Goal: Use online tool/utility: Use online tool/utility

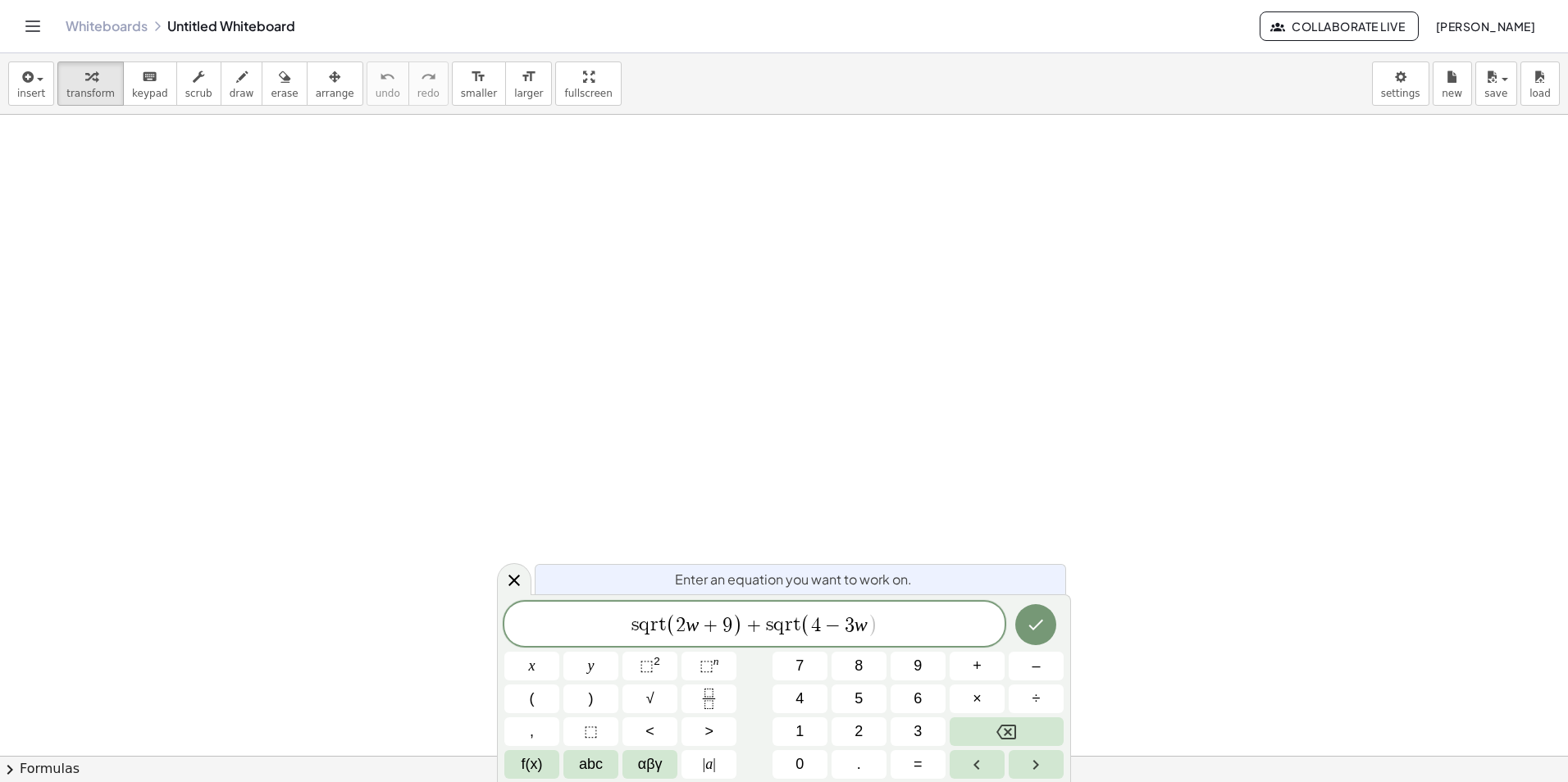
click at [941, 618] on span "s q r t ( 2 w + 9 ) + s q r t ( ​ 4 − 3 w )" at bounding box center [754, 625] width 501 height 27
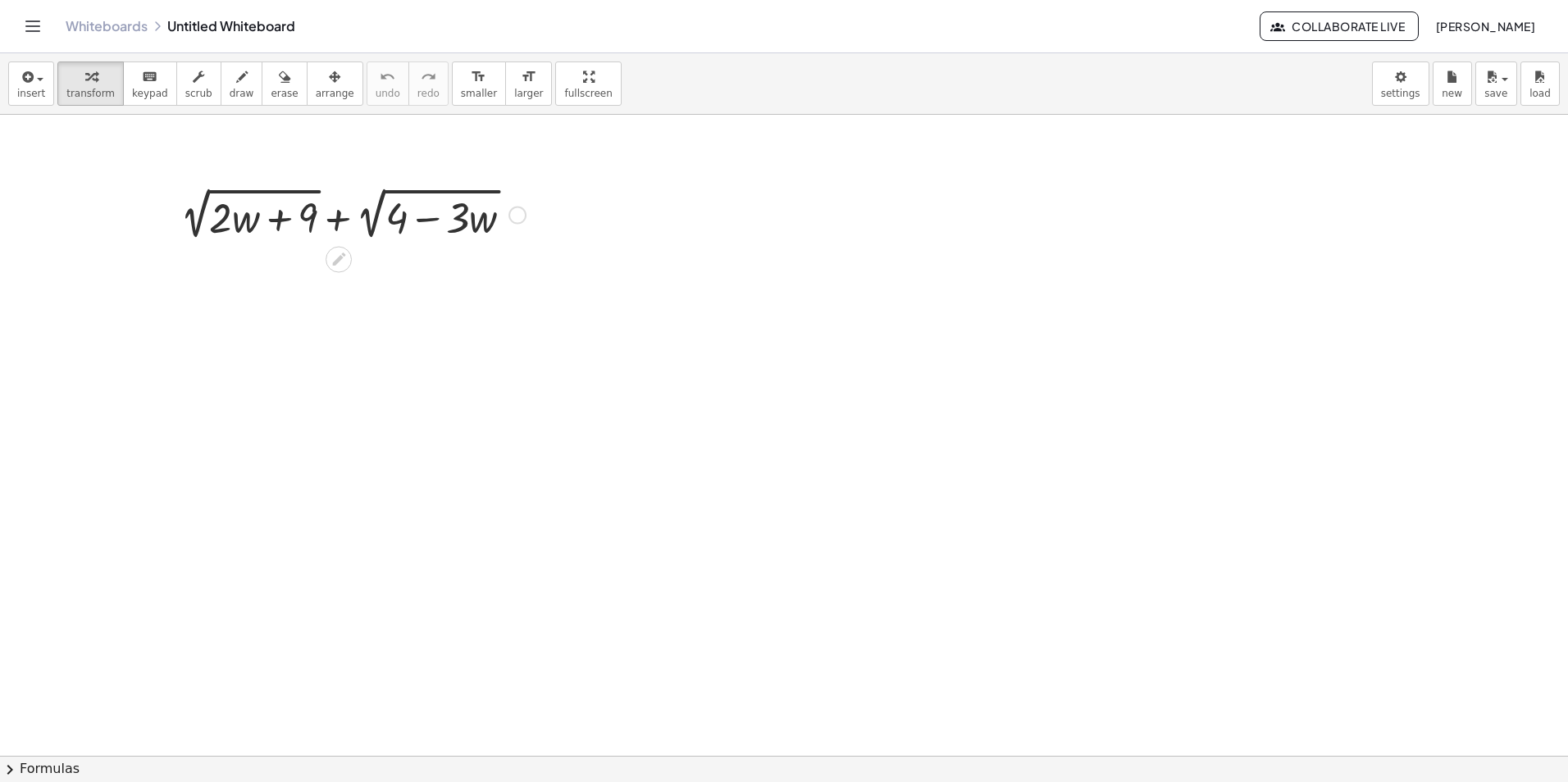
click at [502, 213] on div at bounding box center [353, 214] width 362 height 62
click at [508, 213] on div at bounding box center [353, 214] width 362 height 62
click at [523, 208] on div at bounding box center [518, 215] width 18 height 18
click at [569, 156] on li "Fix a mistake" at bounding box center [618, 166] width 139 height 25
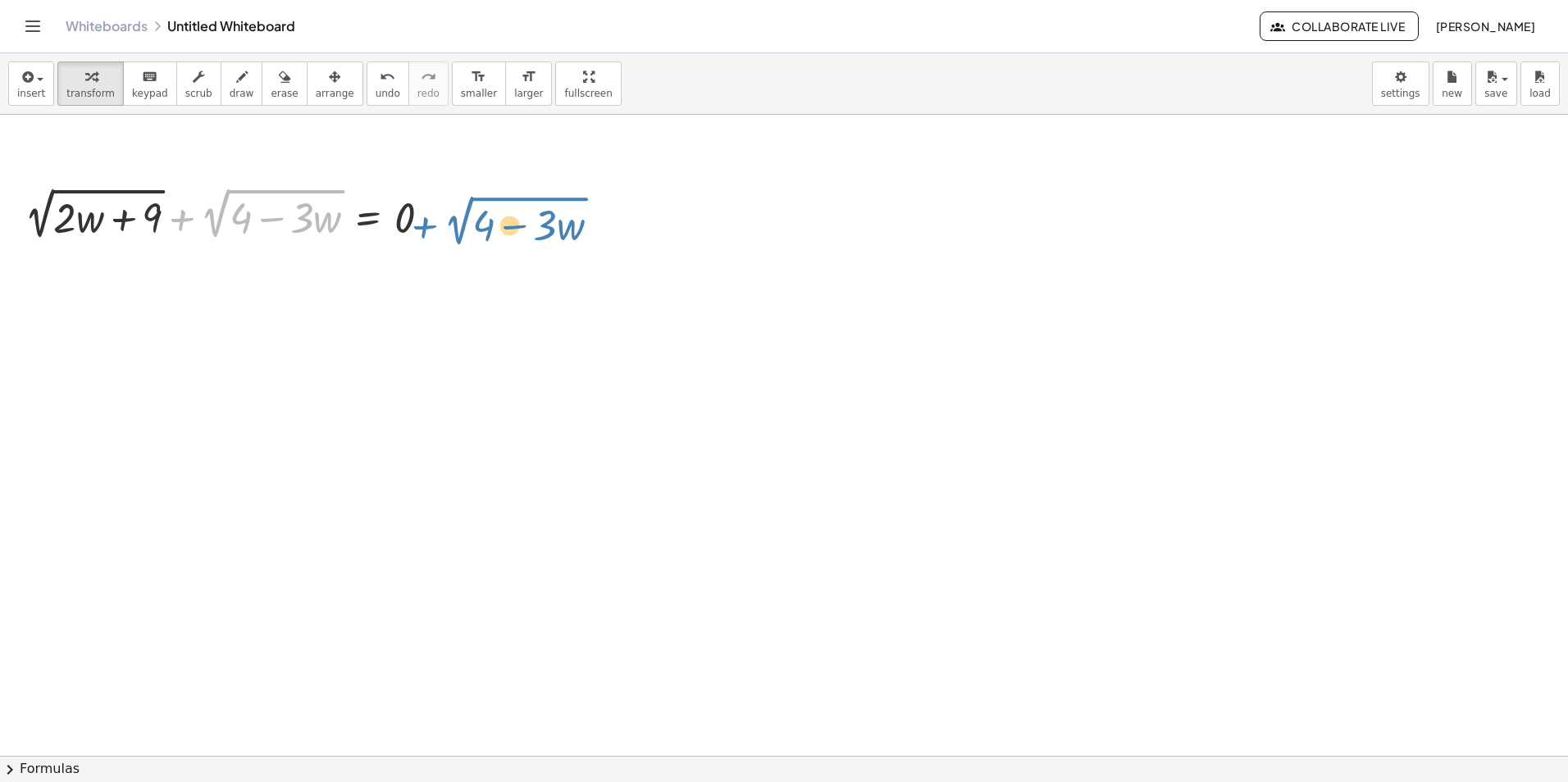
drag, startPoint x: 180, startPoint y: 222, endPoint x: 422, endPoint y: 229, distance: 242.1
click at [422, 229] on div at bounding box center [233, 214] width 435 height 62
drag, startPoint x: 178, startPoint y: 233, endPoint x: 360, endPoint y: 237, distance: 182.0
click at [360, 237] on div at bounding box center [233, 214] width 435 height 62
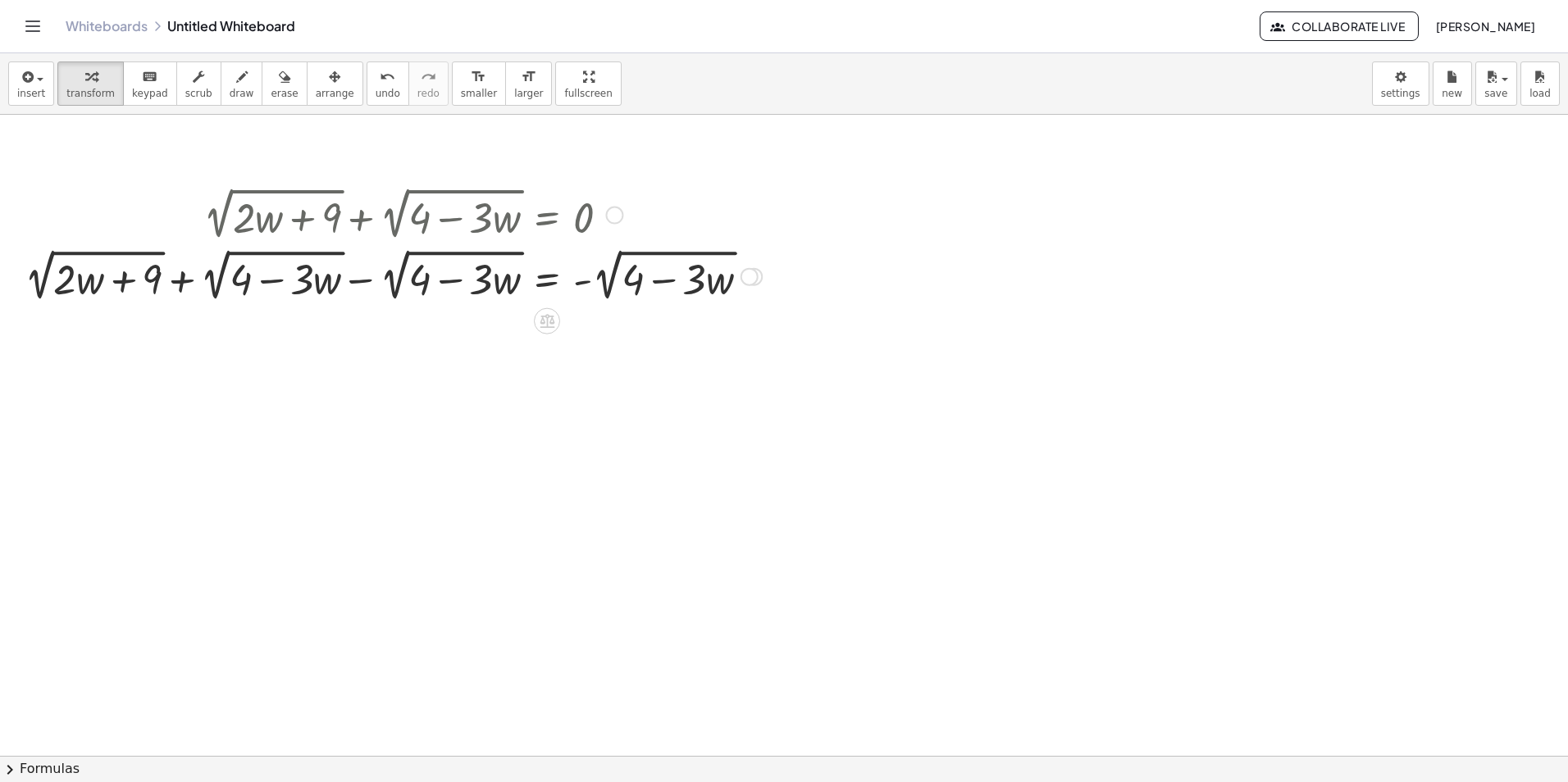
click at [363, 288] on div at bounding box center [392, 274] width 754 height 62
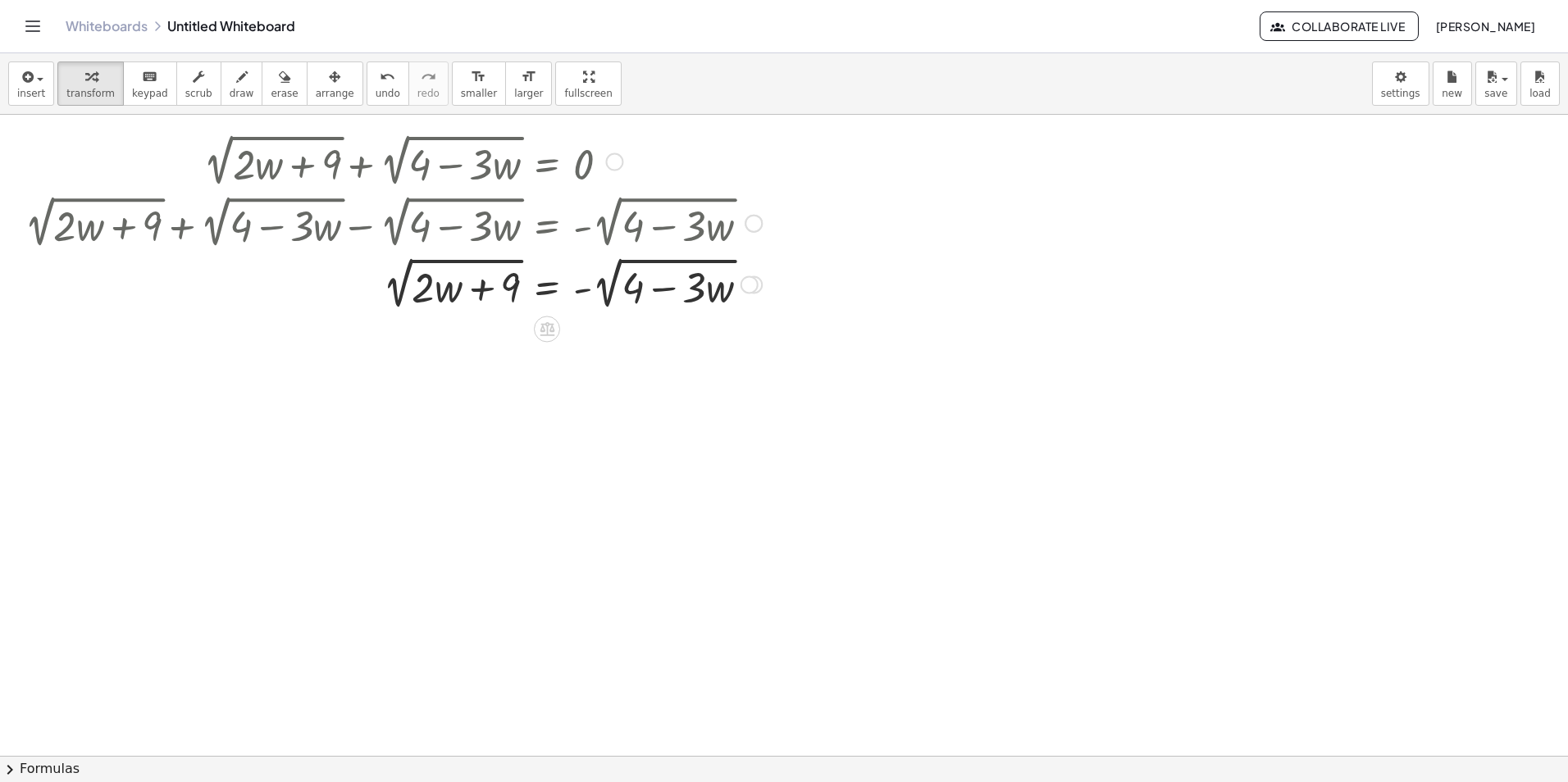
scroll to position [82, 0]
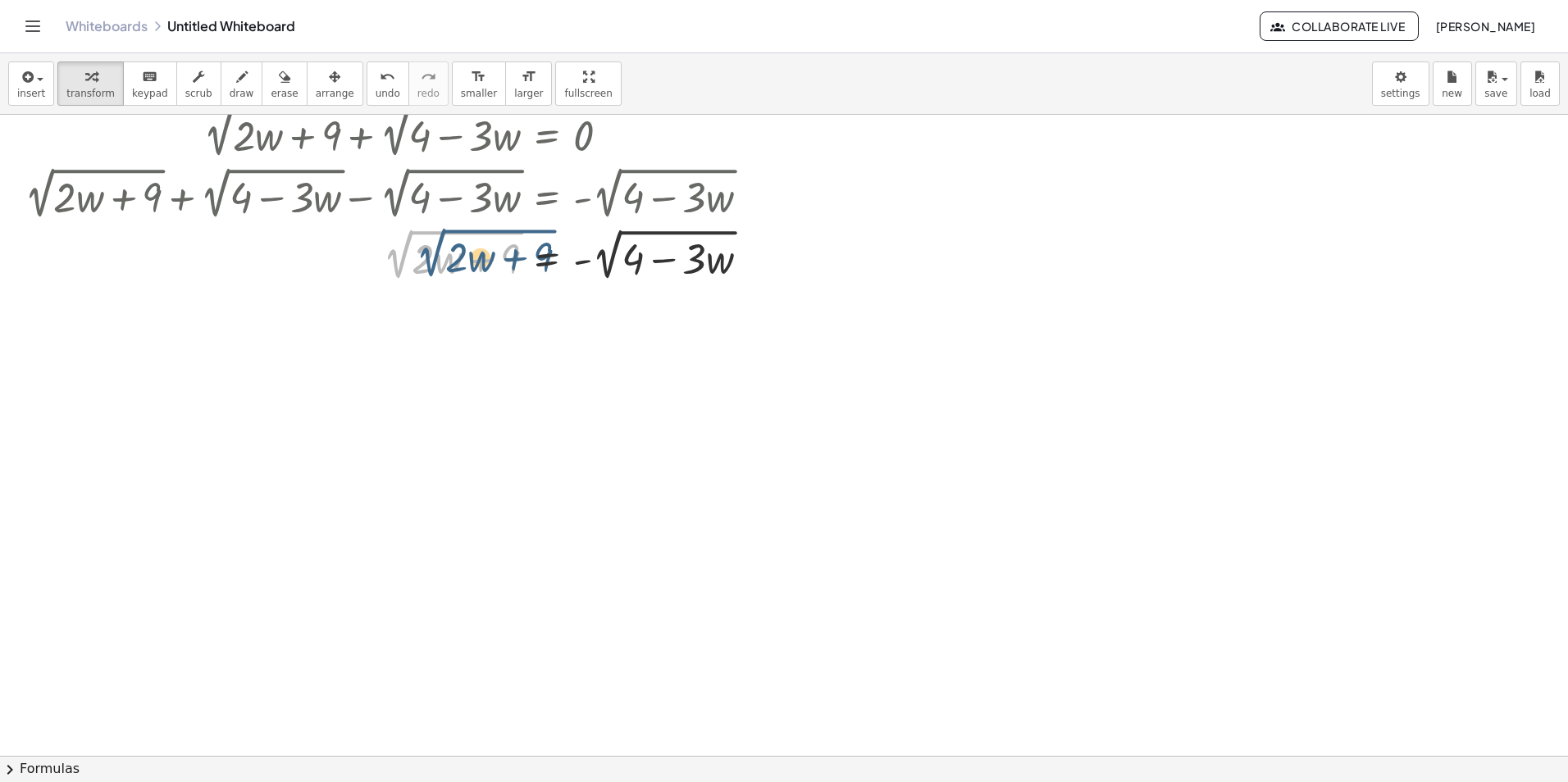
click at [399, 243] on div at bounding box center [392, 254] width 754 height 62
click at [547, 134] on div "+ 2 √ ( + · 2 · w + 9 ) + 2 √ ( + 4 − · 3 · w ) = 0 + 2 √ ( + · 2 · w + 9 ) + 2…" at bounding box center [547, 134] width 0 height 0
drag, startPoint x: 395, startPoint y: 239, endPoint x: 668, endPoint y: 235, distance: 273.0
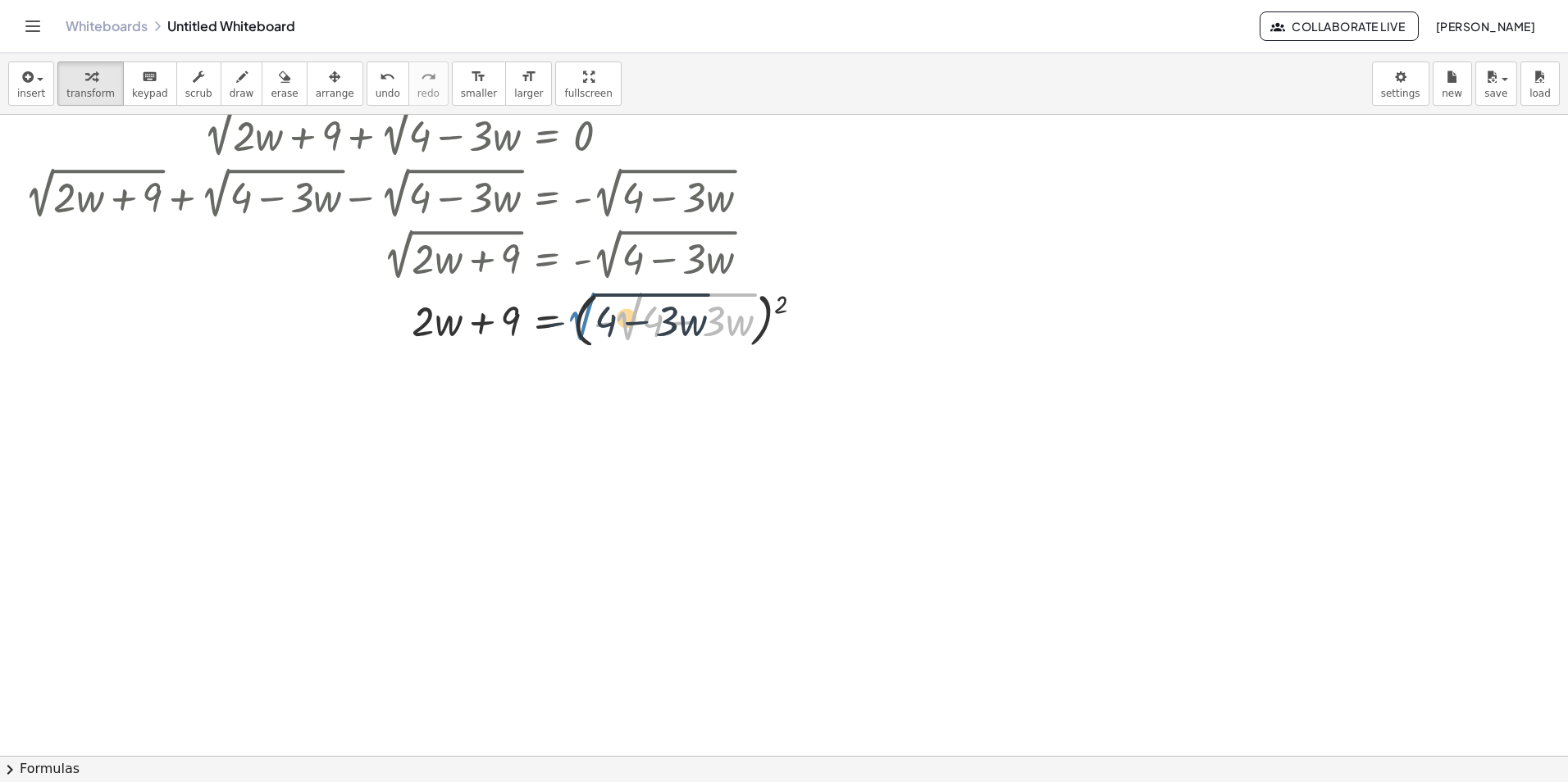
click at [614, 307] on div at bounding box center [420, 319] width 808 height 68
click at [622, 291] on div at bounding box center [420, 319] width 808 height 68
drag, startPoint x: 620, startPoint y: 302, endPoint x: 638, endPoint y: 297, distance: 18.7
click at [547, 134] on div "+ 2 √ ( + · 2 · w + 9 ) + 2 √ ( + 4 − · 3 · w ) = 0 + 2 √ ( + · 2 · w + 9 ) + 2…" at bounding box center [547, 134] width 0 height 0
click at [621, 297] on div at bounding box center [420, 319] width 808 height 68
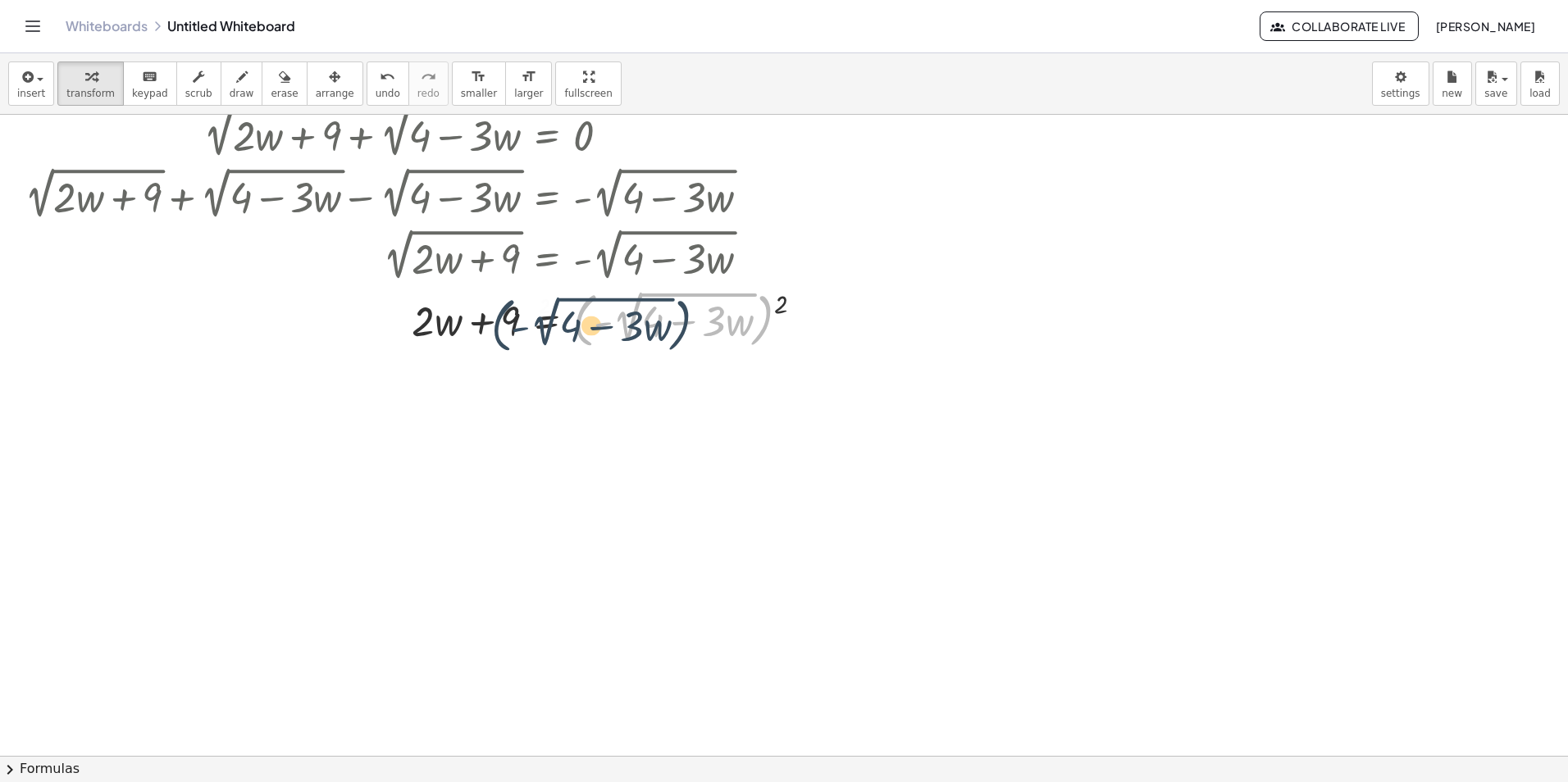
drag, startPoint x: 611, startPoint y: 318, endPoint x: 586, endPoint y: 324, distance: 25.7
click at [586, 324] on div at bounding box center [420, 319] width 808 height 68
drag, startPoint x: 603, startPoint y: 331, endPoint x: 602, endPoint y: 322, distance: 9.1
click at [602, 322] on div at bounding box center [420, 319] width 808 height 68
click at [619, 307] on div at bounding box center [420, 319] width 808 height 68
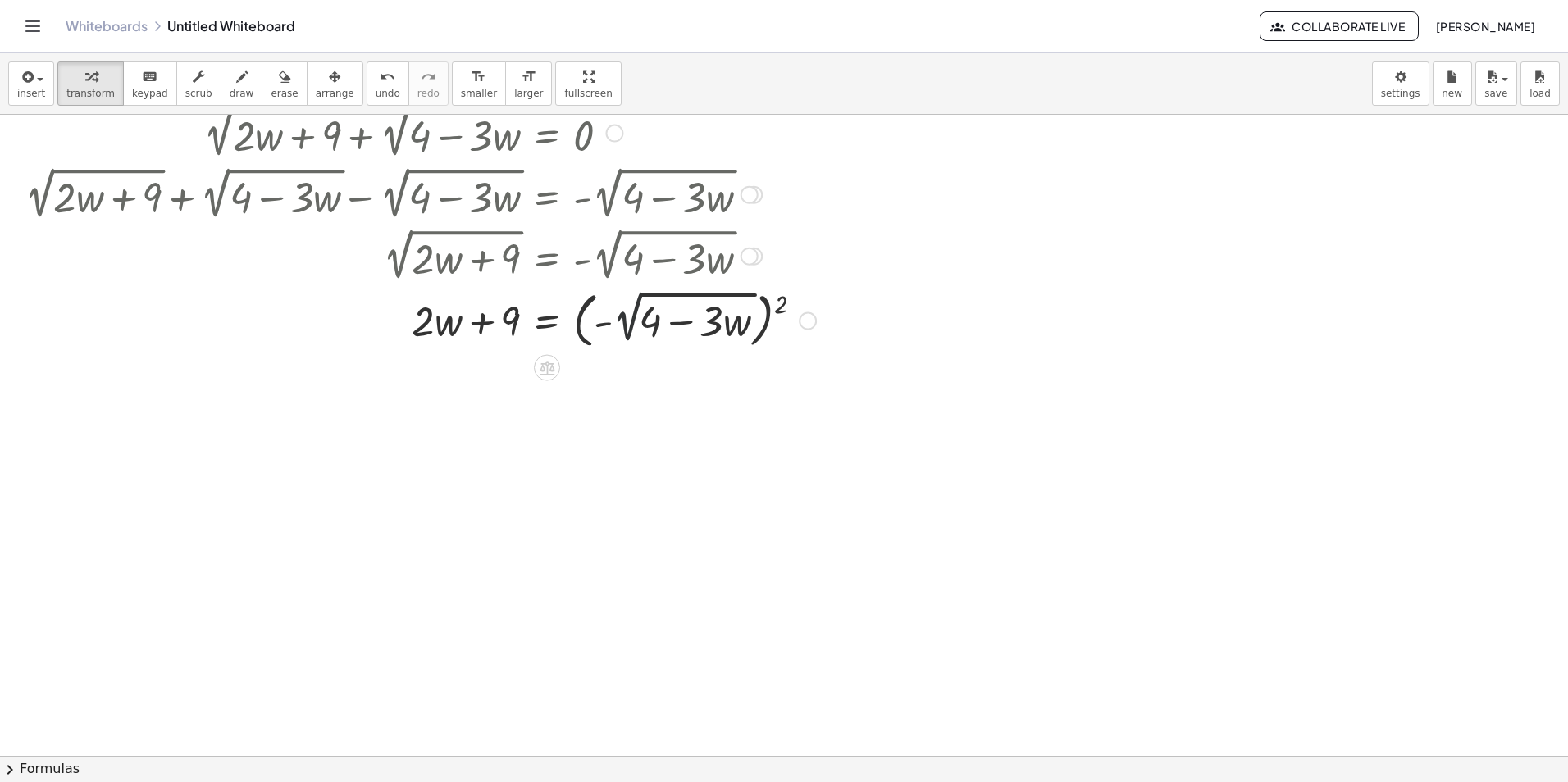
click at [619, 307] on div at bounding box center [420, 319] width 808 height 68
click at [639, 290] on div at bounding box center [420, 319] width 808 height 68
drag, startPoint x: 627, startPoint y: 290, endPoint x: 419, endPoint y: 322, distance: 210.4
click at [416, 322] on div at bounding box center [420, 319] width 808 height 68
click at [740, 312] on div at bounding box center [420, 319] width 808 height 68
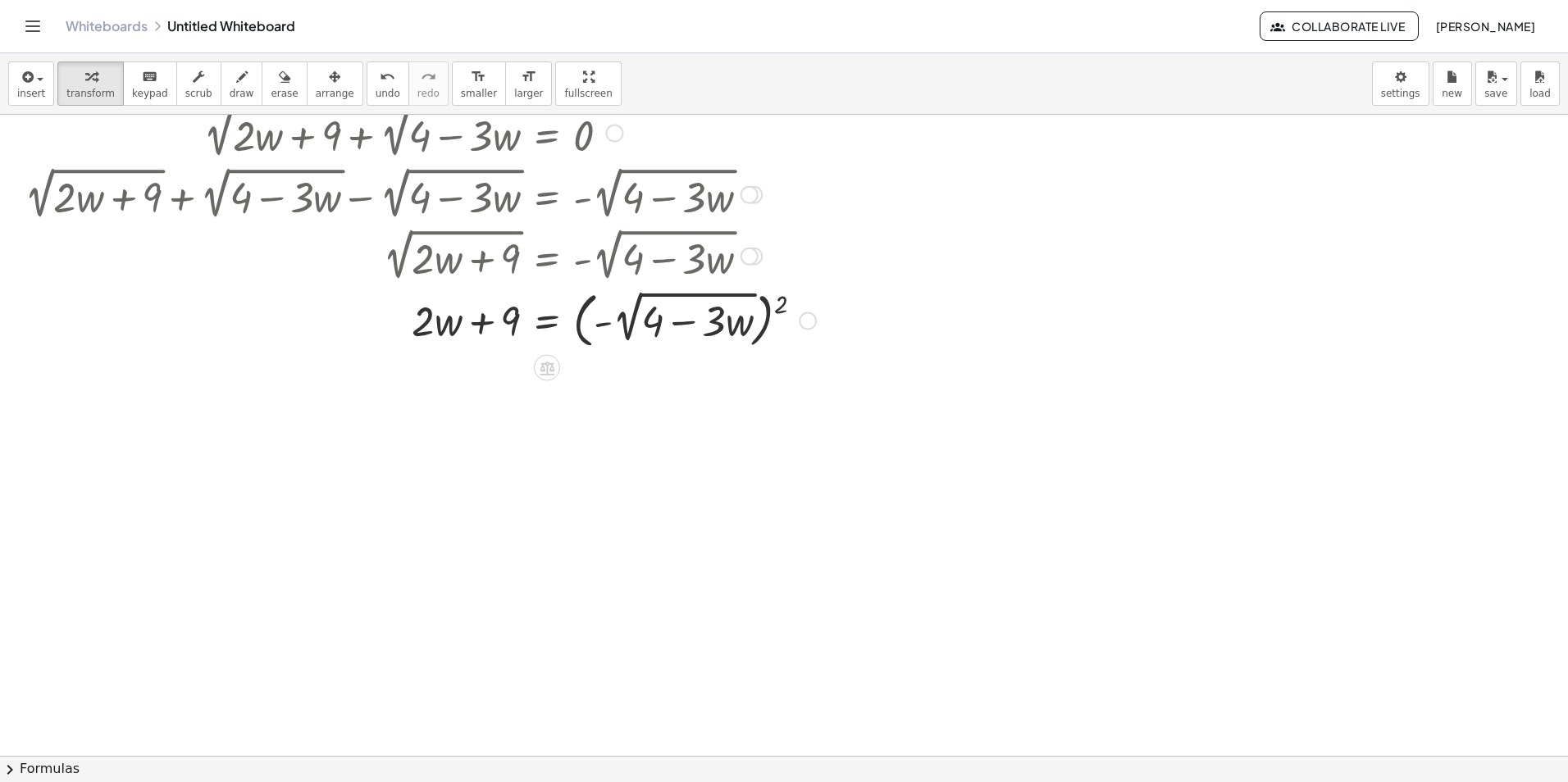
click at [740, 312] on div at bounding box center [420, 319] width 808 height 68
click at [780, 332] on div at bounding box center [420, 319] width 808 height 68
click at [770, 332] on div at bounding box center [420, 319] width 808 height 68
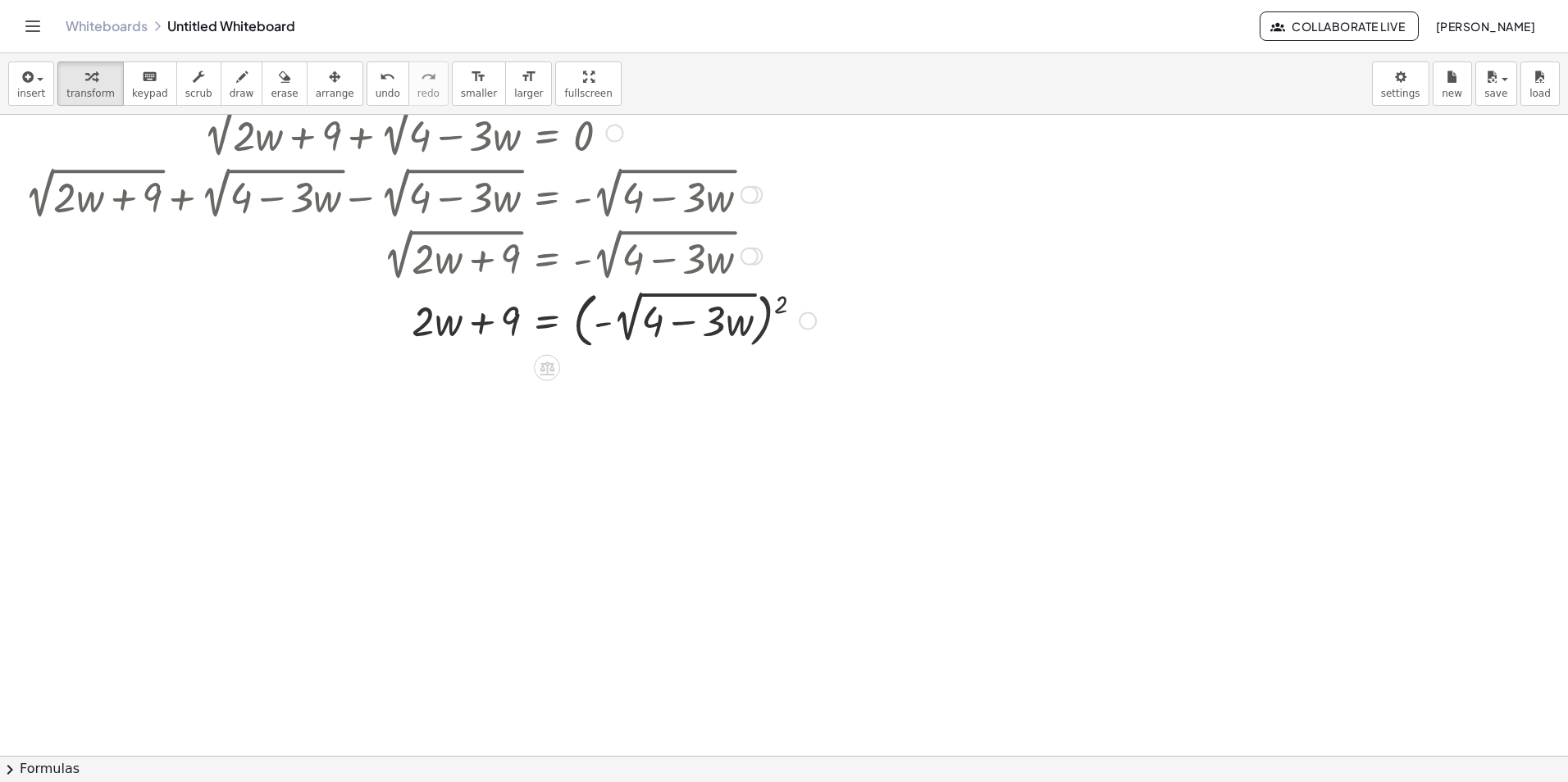
click at [770, 332] on div at bounding box center [420, 319] width 808 height 68
click at [753, 317] on div at bounding box center [420, 319] width 808 height 68
click at [766, 327] on div at bounding box center [420, 319] width 808 height 68
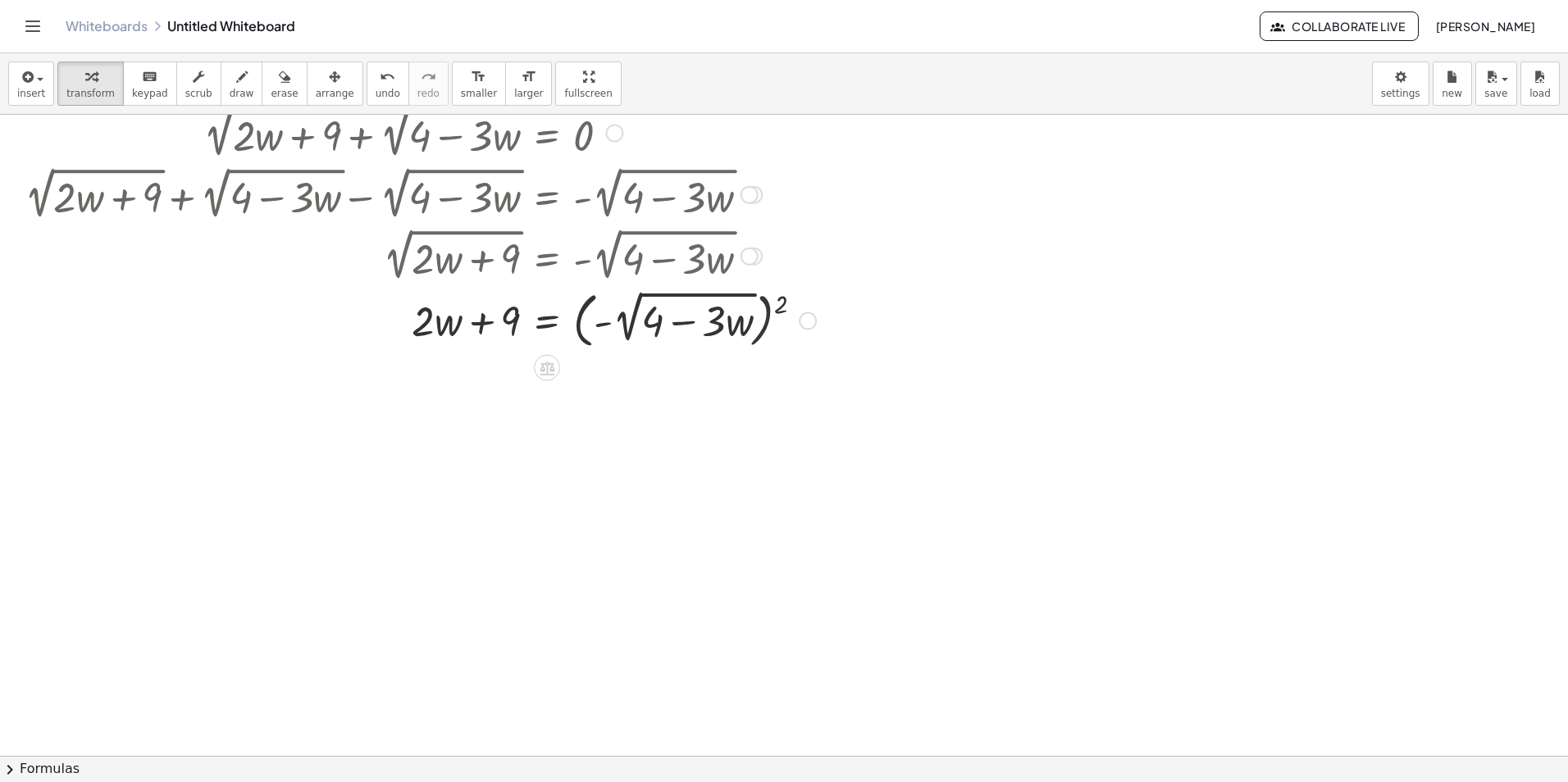
click at [766, 327] on div at bounding box center [420, 319] width 808 height 68
click at [775, 310] on div at bounding box center [420, 319] width 808 height 68
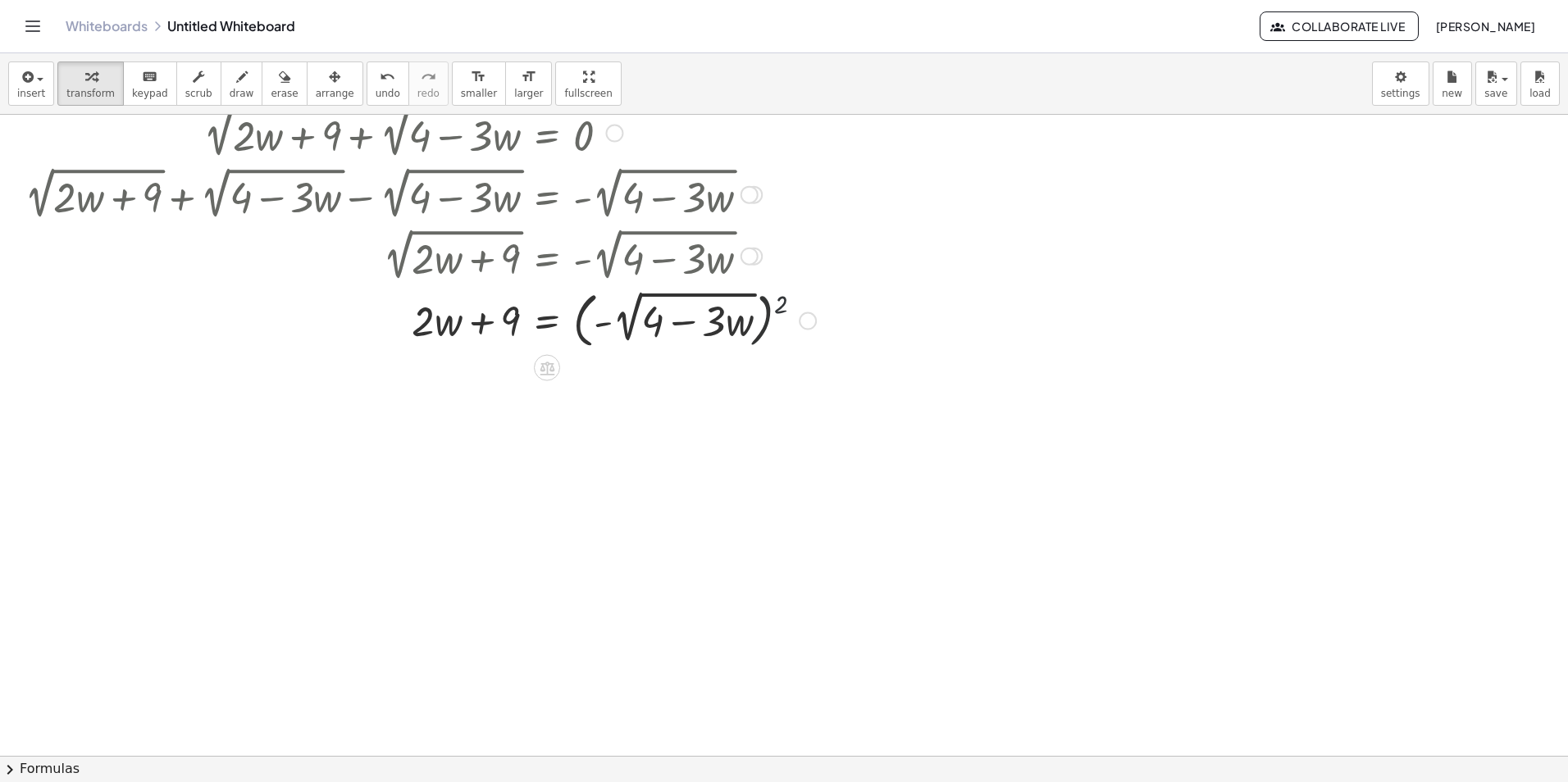
click at [775, 310] on div at bounding box center [420, 319] width 808 height 68
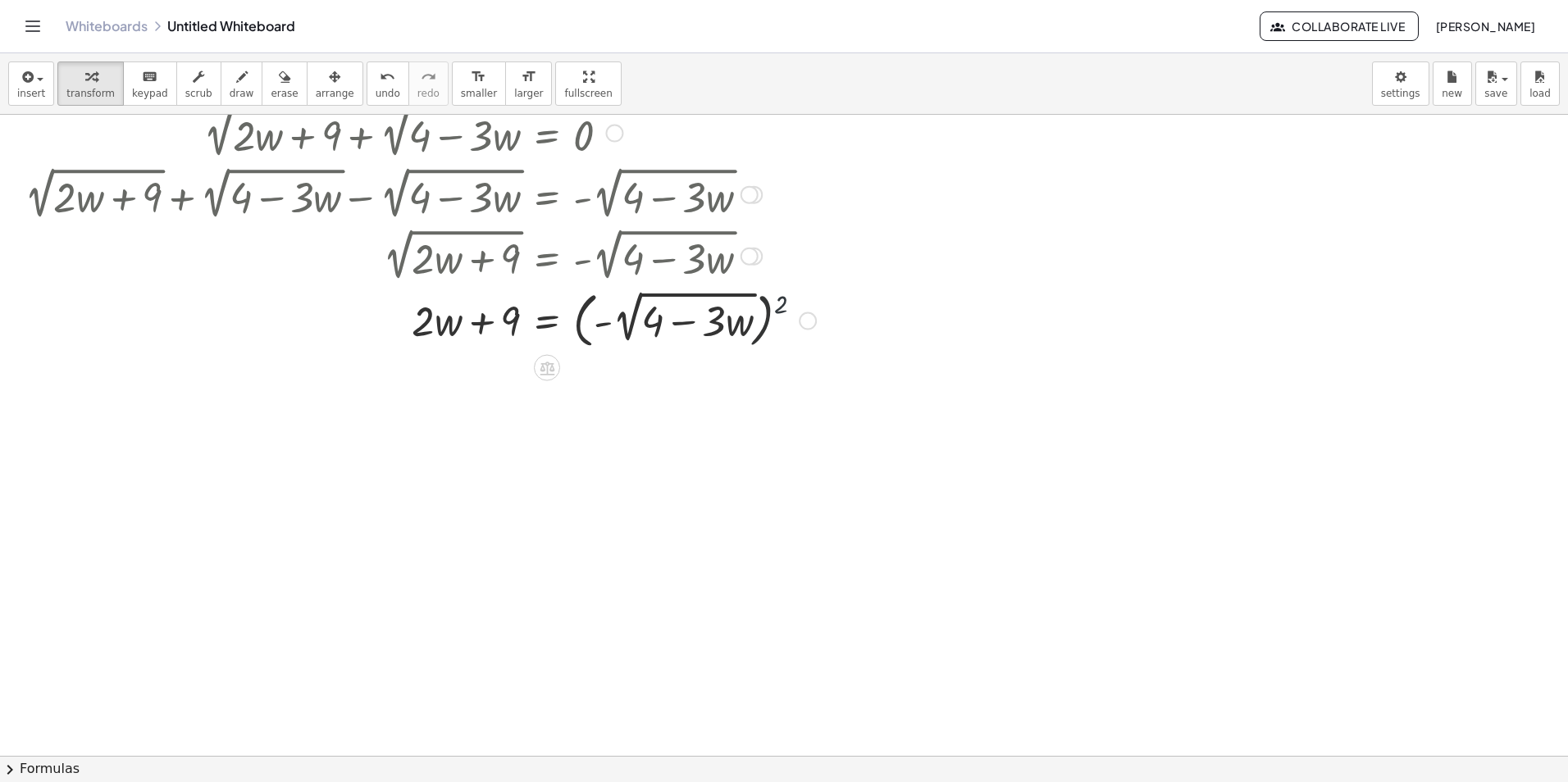
drag, startPoint x: 760, startPoint y: 309, endPoint x: 813, endPoint y: 126, distance: 190.5
click at [547, 134] on div "+ 2 √ ( + · 2 · w + 9 ) + 2 √ ( + 4 − · 3 · w ) = 0 + 2 √ ( + · 2 · w + 9 ) + 2…" at bounding box center [547, 134] width 0 height 0
click at [762, 323] on div at bounding box center [420, 319] width 808 height 68
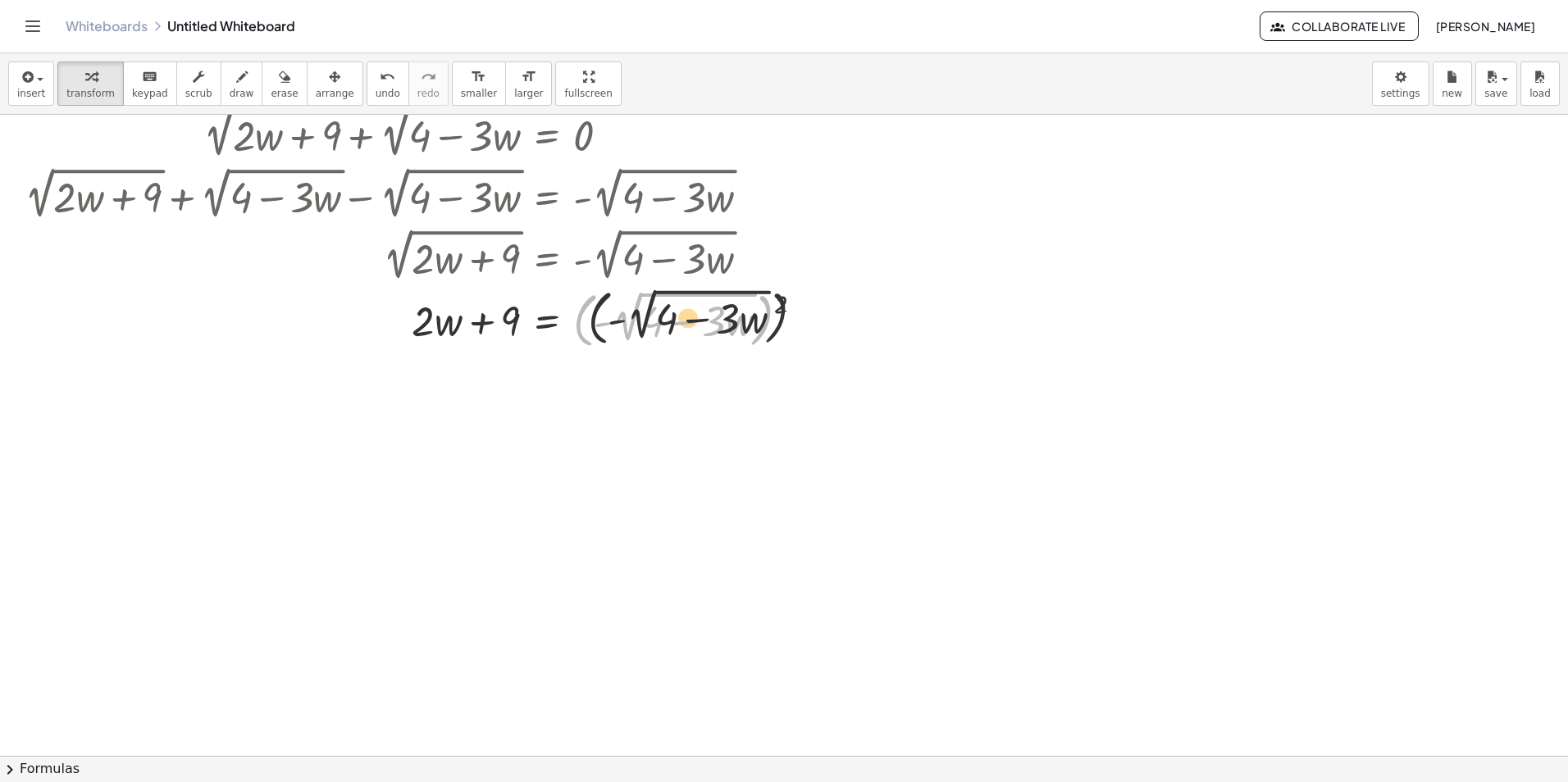
click at [786, 319] on div at bounding box center [420, 319] width 808 height 68
drag, startPoint x: 778, startPoint y: 319, endPoint x: 759, endPoint y: 319, distance: 19.0
click at [776, 319] on div at bounding box center [420, 319] width 808 height 68
click at [759, 319] on div at bounding box center [420, 319] width 808 height 68
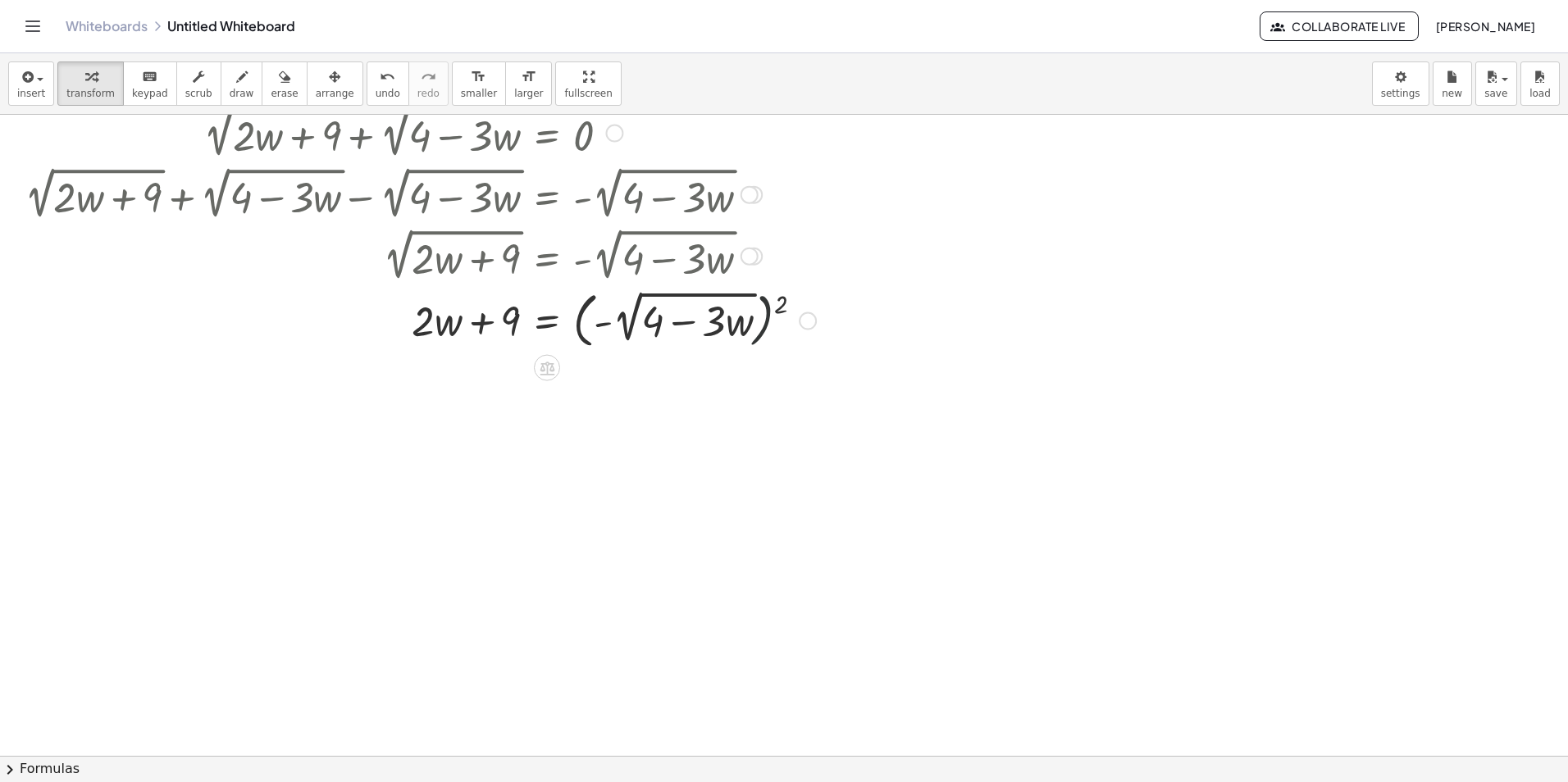
click at [759, 319] on div at bounding box center [420, 319] width 808 height 68
click at [781, 303] on div at bounding box center [420, 319] width 808 height 68
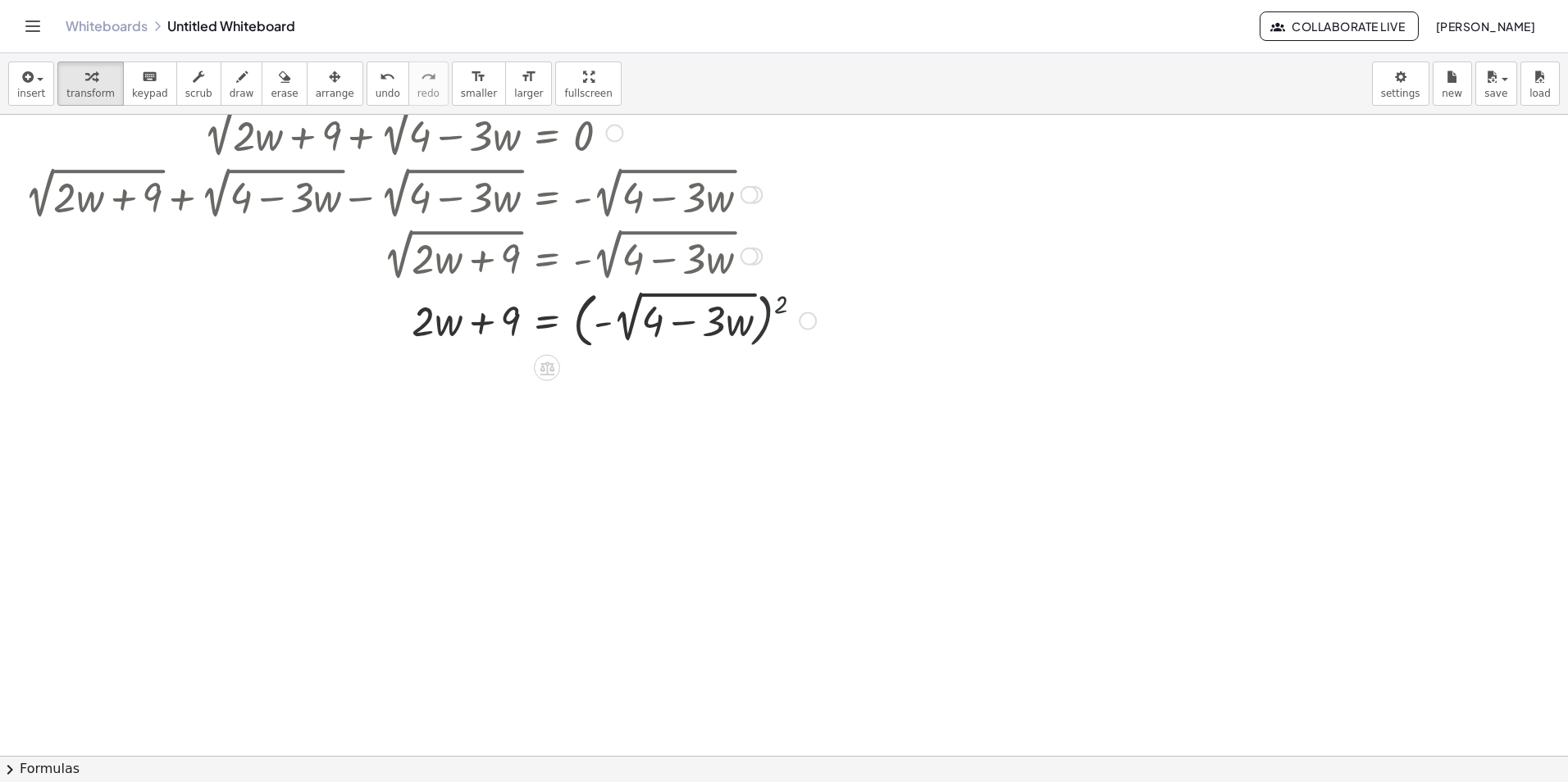
click at [781, 303] on div at bounding box center [420, 319] width 808 height 68
click at [763, 313] on div at bounding box center [420, 319] width 808 height 68
click at [640, 302] on div at bounding box center [420, 319] width 808 height 68
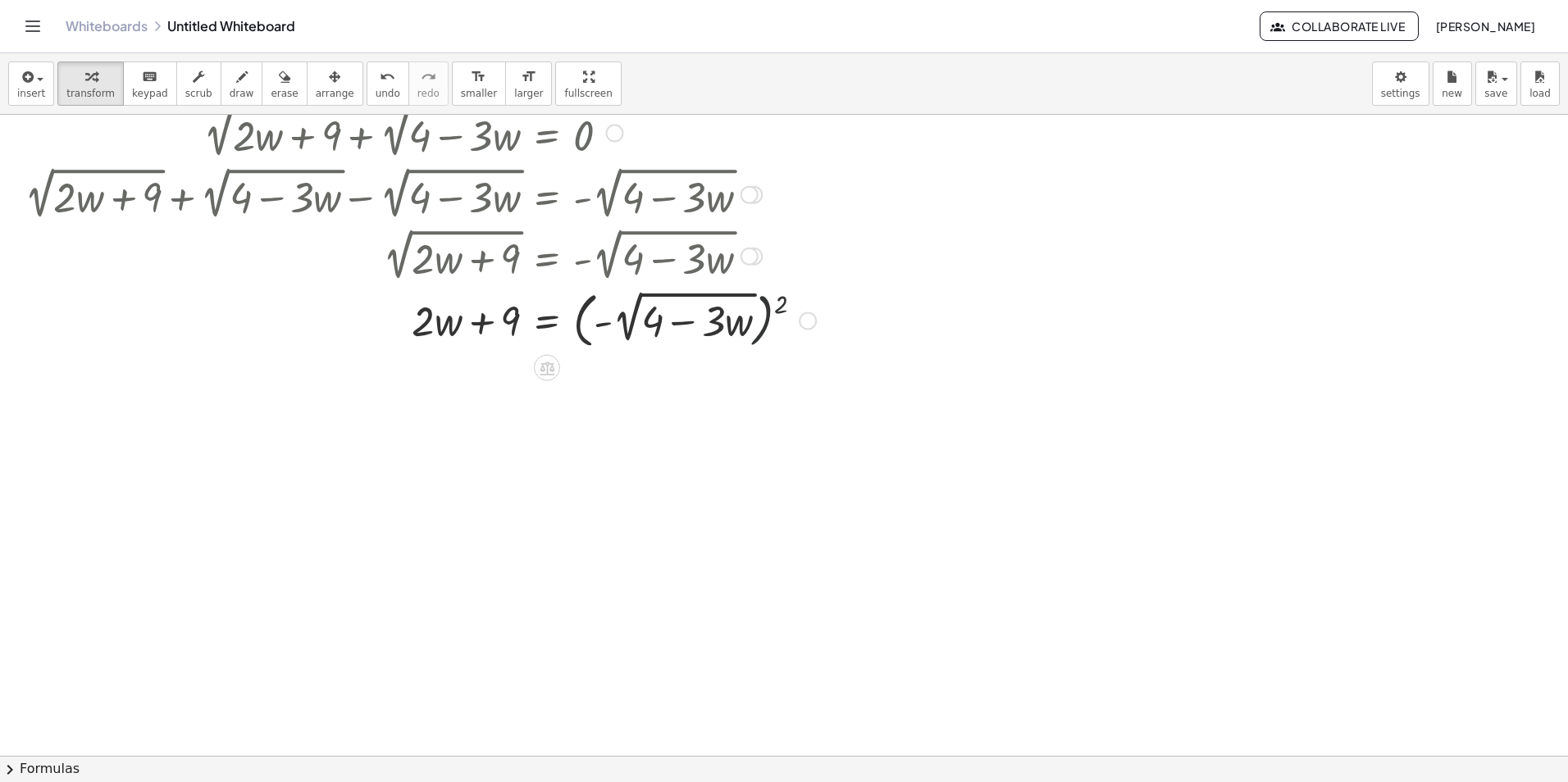
click at [640, 302] on div at bounding box center [420, 319] width 808 height 68
click at [631, 304] on div at bounding box center [420, 319] width 808 height 68
click at [624, 323] on div at bounding box center [420, 319] width 808 height 68
drag, startPoint x: 624, startPoint y: 323, endPoint x: 597, endPoint y: 324, distance: 27.0
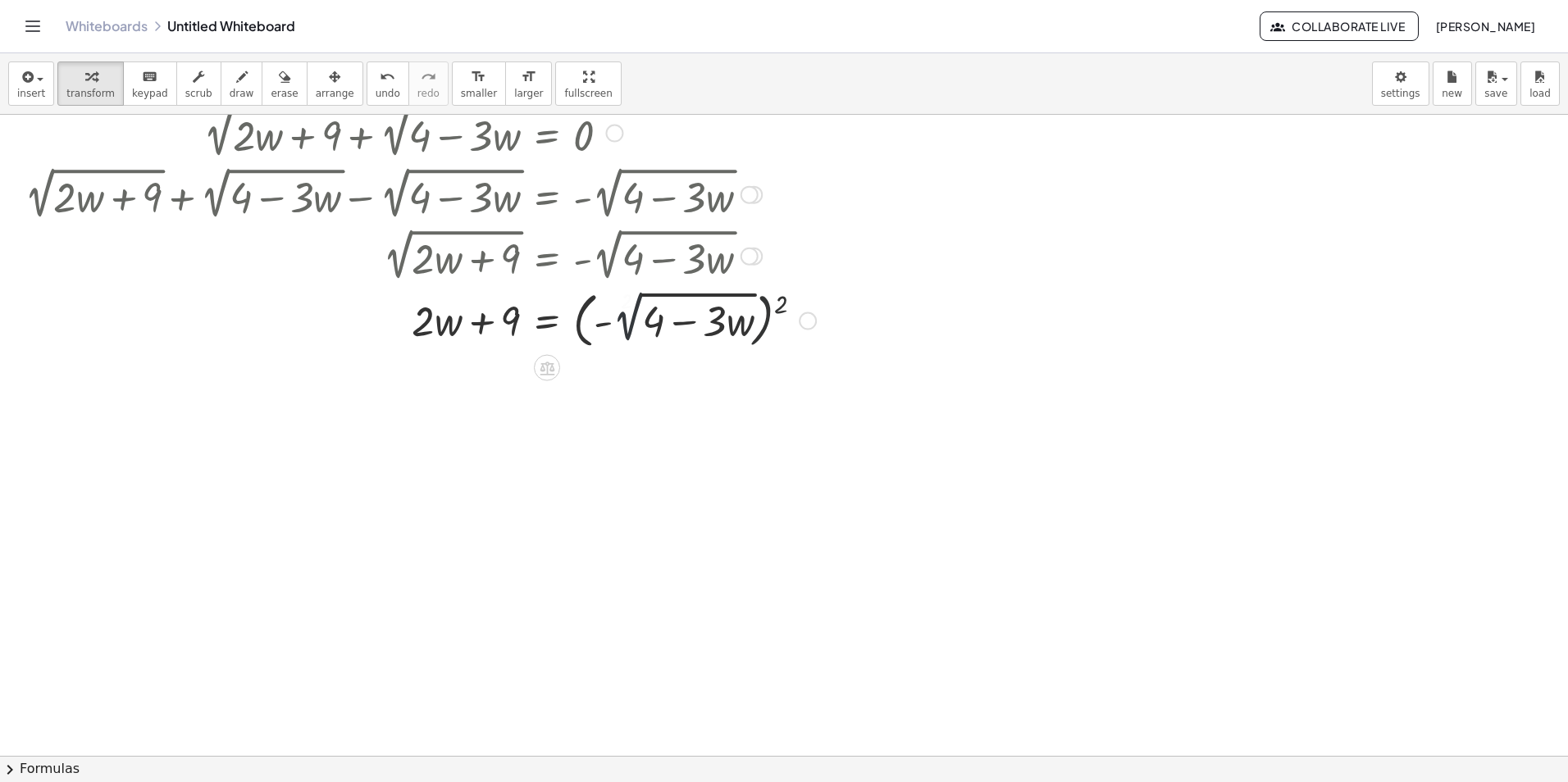
click at [615, 324] on div at bounding box center [420, 319] width 808 height 68
click at [597, 324] on div at bounding box center [420, 319] width 808 height 68
click at [597, 324] on div at bounding box center [410, 319] width 789 height 68
click at [597, 324] on div at bounding box center [420, 319] width 808 height 68
click at [597, 324] on div at bounding box center [420, 324] width 808 height 68
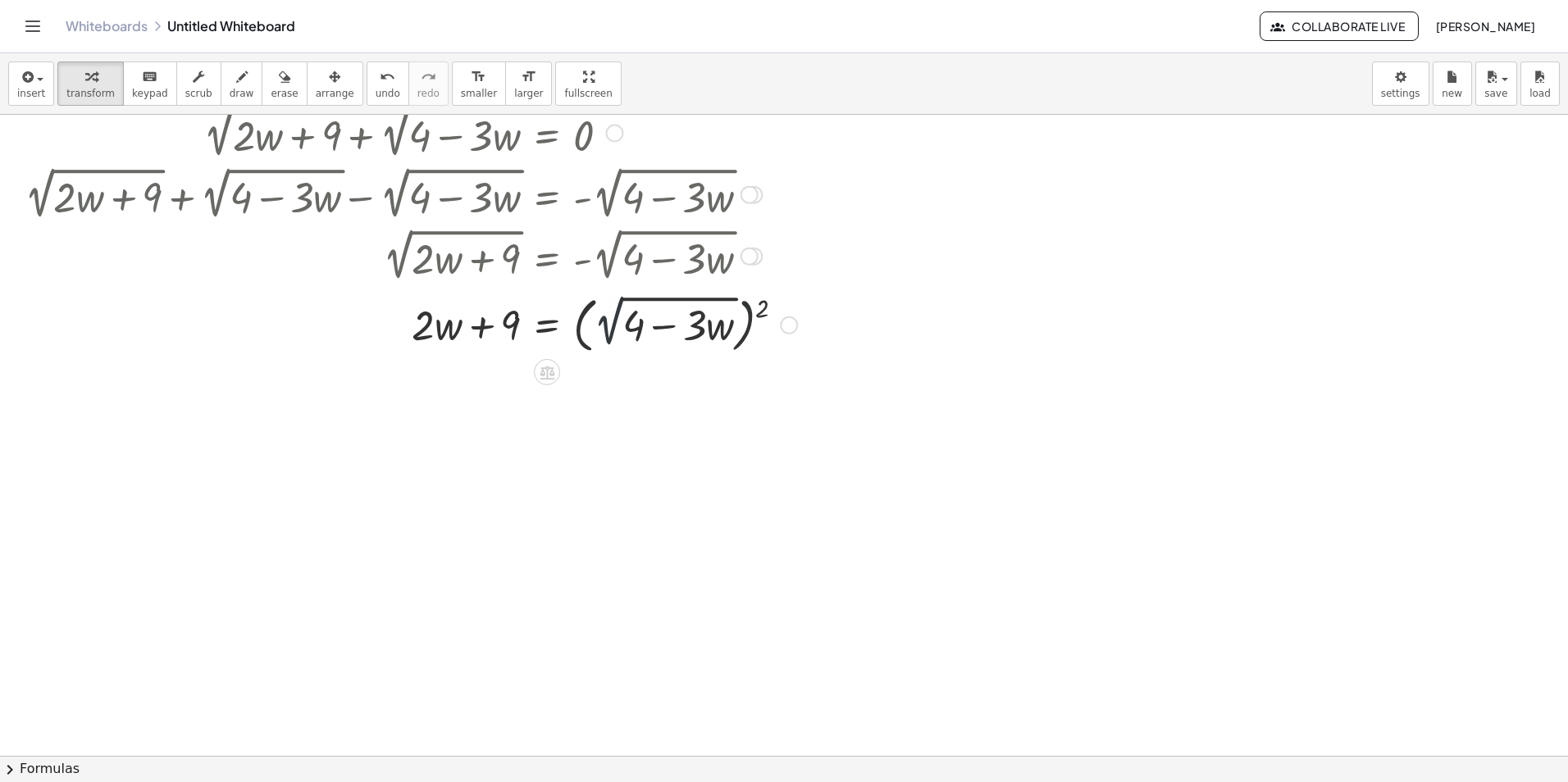
drag, startPoint x: 597, startPoint y: 324, endPoint x: 596, endPoint y: 332, distance: 8.1
click at [596, 332] on div at bounding box center [420, 319] width 808 height 68
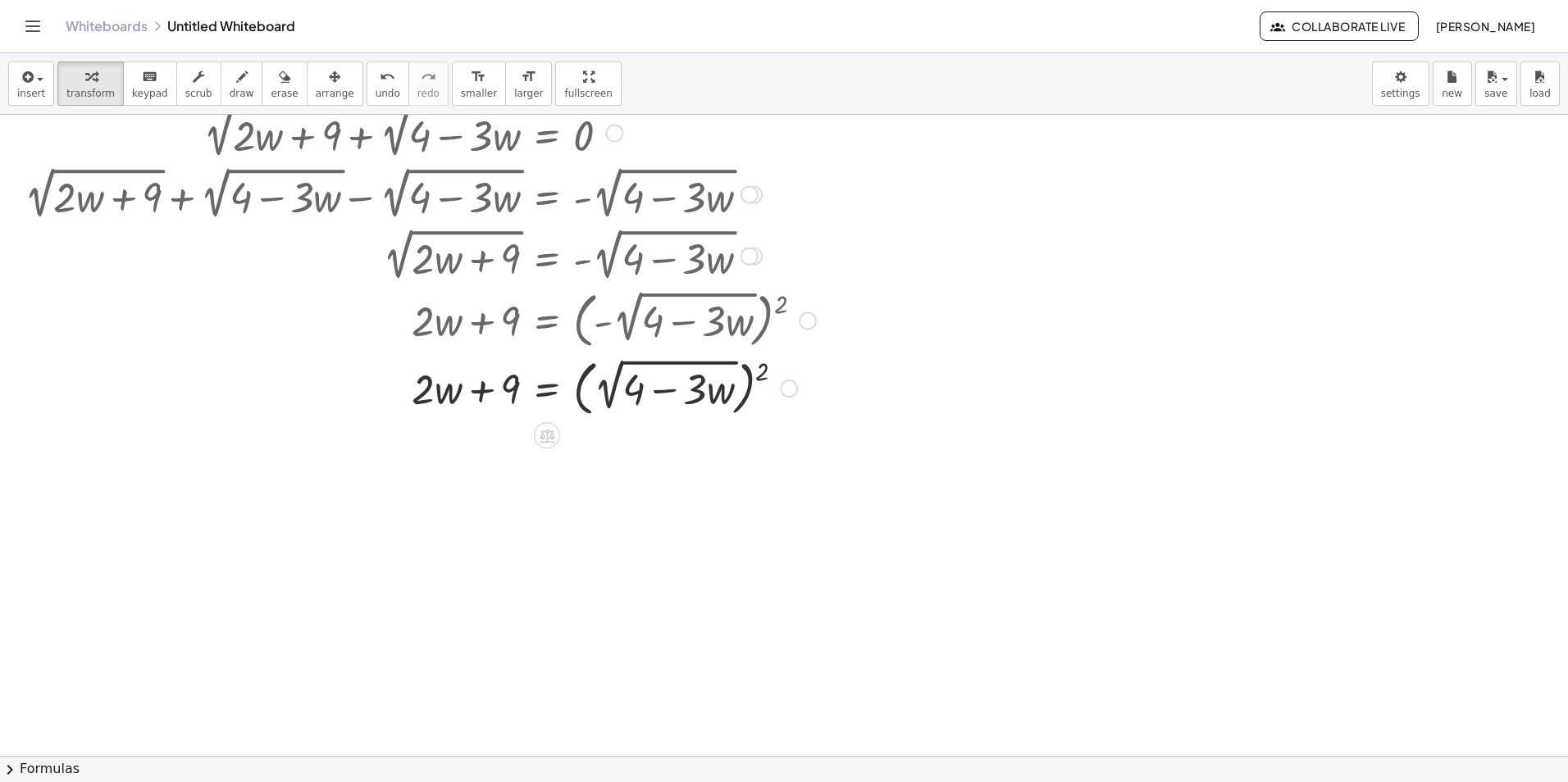
drag, startPoint x: 596, startPoint y: 332, endPoint x: 619, endPoint y: 369, distance: 43.6
click at [619, 369] on div at bounding box center [420, 387] width 808 height 68
drag, startPoint x: 619, startPoint y: 369, endPoint x: 596, endPoint y: 374, distance: 23.5
click at [603, 374] on div at bounding box center [420, 387] width 808 height 68
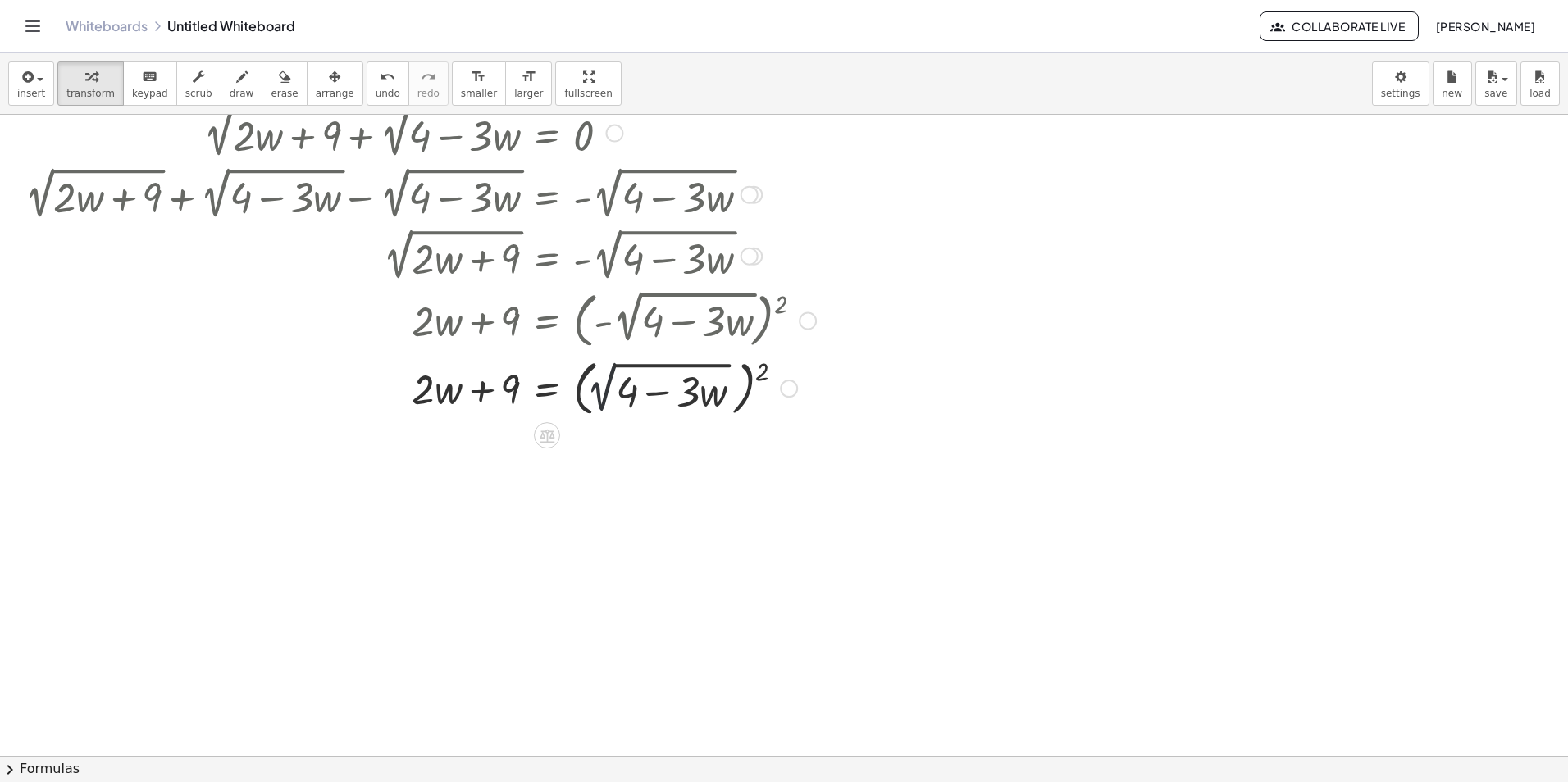
click at [589, 374] on div at bounding box center [420, 387] width 808 height 68
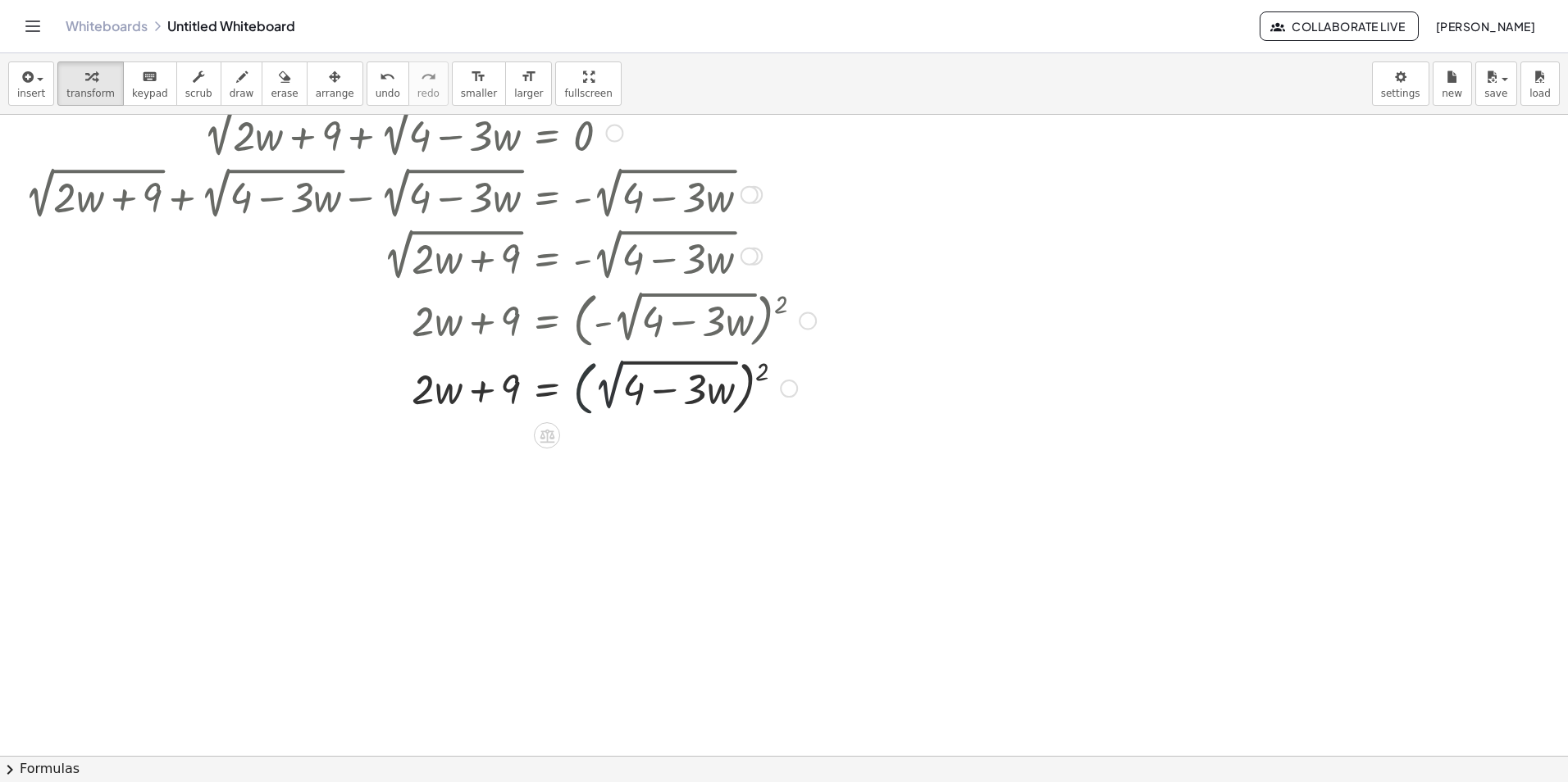
click at [589, 374] on div at bounding box center [420, 387] width 808 height 68
click at [573, 374] on div at bounding box center [420, 387] width 808 height 68
click at [569, 373] on div at bounding box center [420, 387] width 808 height 68
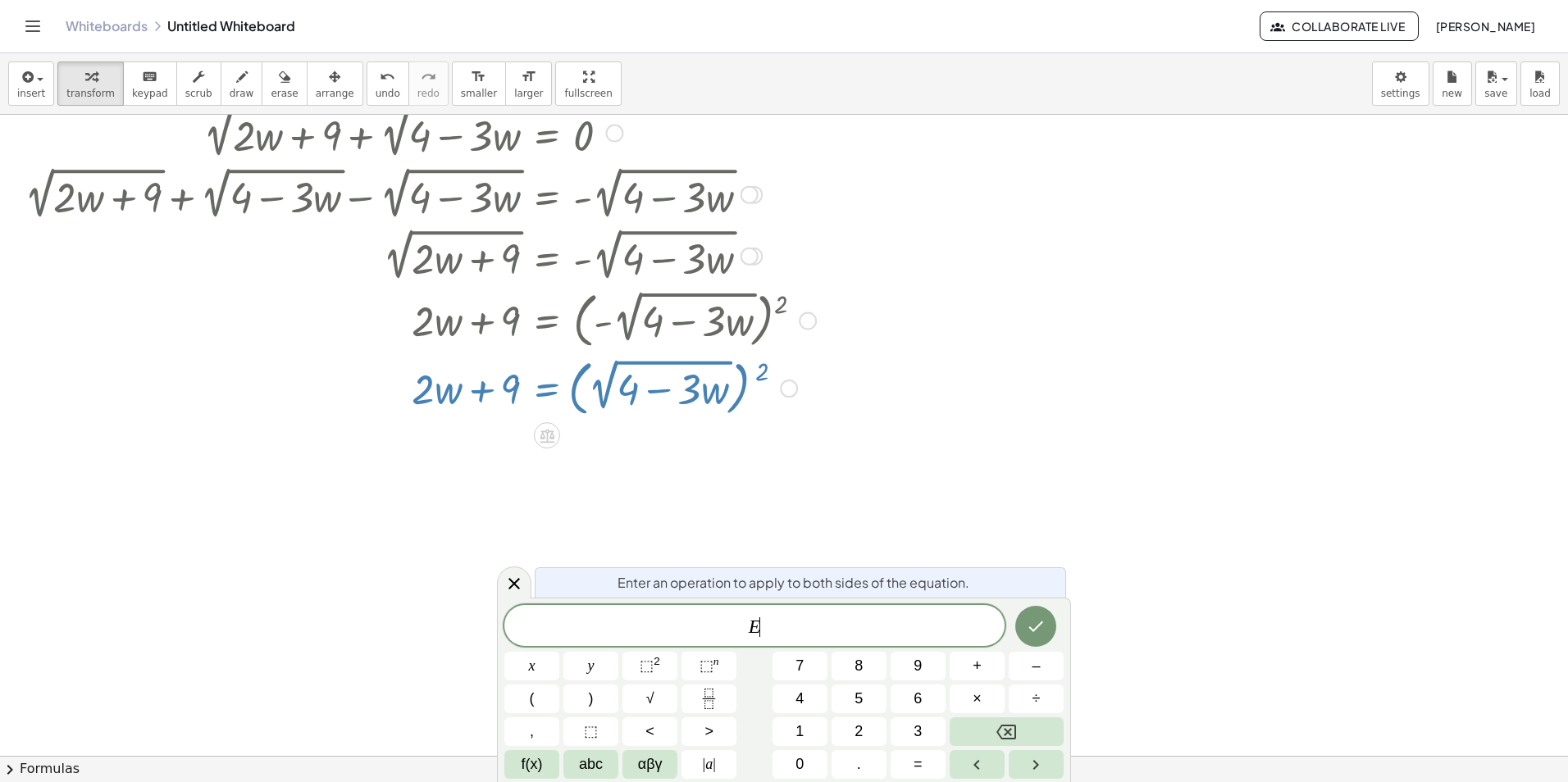
drag, startPoint x: 569, startPoint y: 373, endPoint x: 609, endPoint y: 373, distance: 40.0
click at [570, 373] on div at bounding box center [420, 387] width 808 height 68
drag, startPoint x: 770, startPoint y: 345, endPoint x: 767, endPoint y: 318, distance: 27.2
click at [547, 134] on div "+ 2 √ ( + · 2 · w + 9 ) + 2 √ ( + 4 − · 3 · w ) = 0 + 2 √ ( + · 2 · w + 9 ) + 2…" at bounding box center [547, 134] width 0 height 0
click at [788, 443] on div at bounding box center [784, 727] width 1568 height 1389
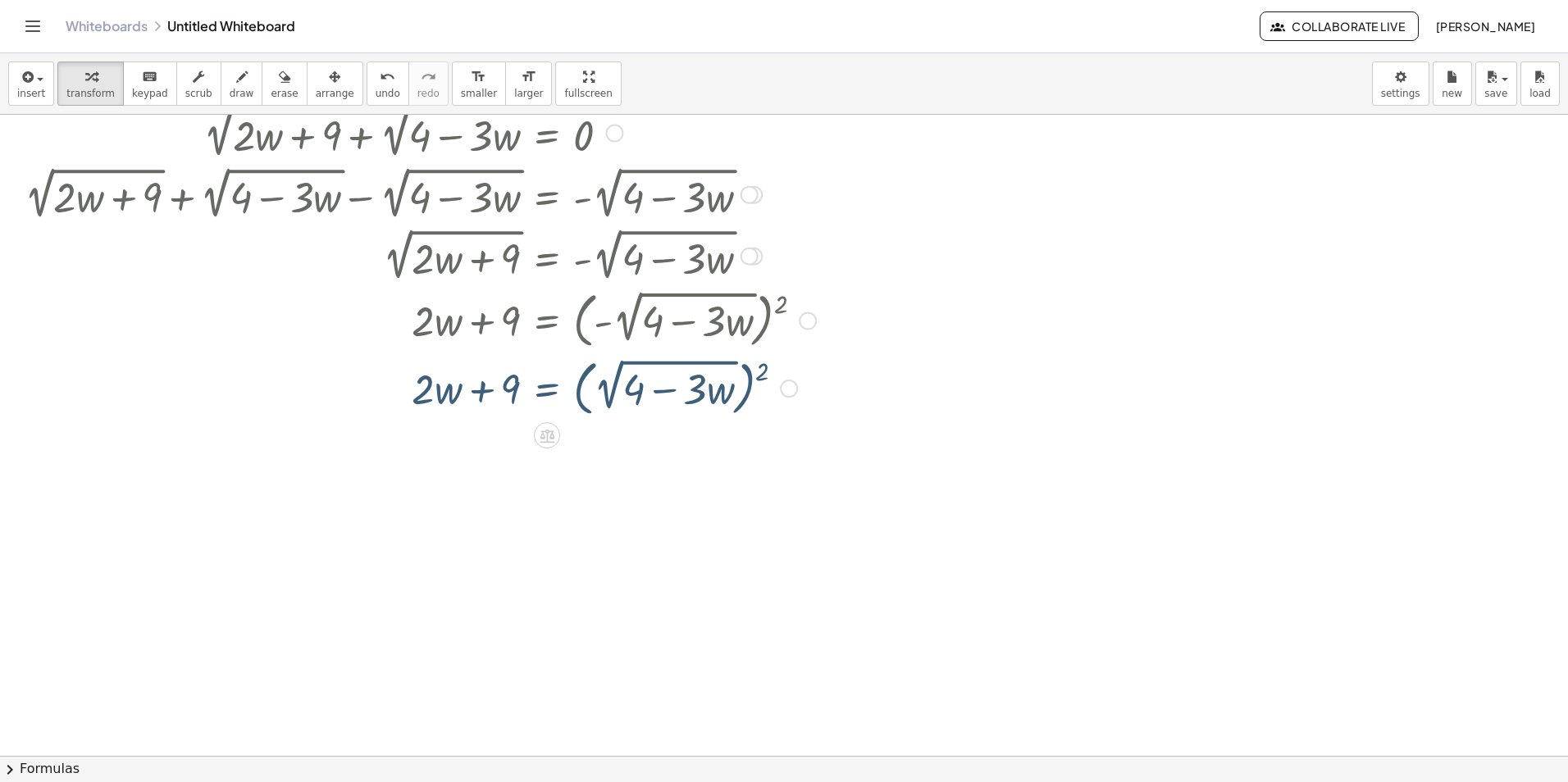
click at [743, 383] on div at bounding box center [420, 387] width 808 height 68
click at [763, 374] on div at bounding box center [420, 387] width 808 height 68
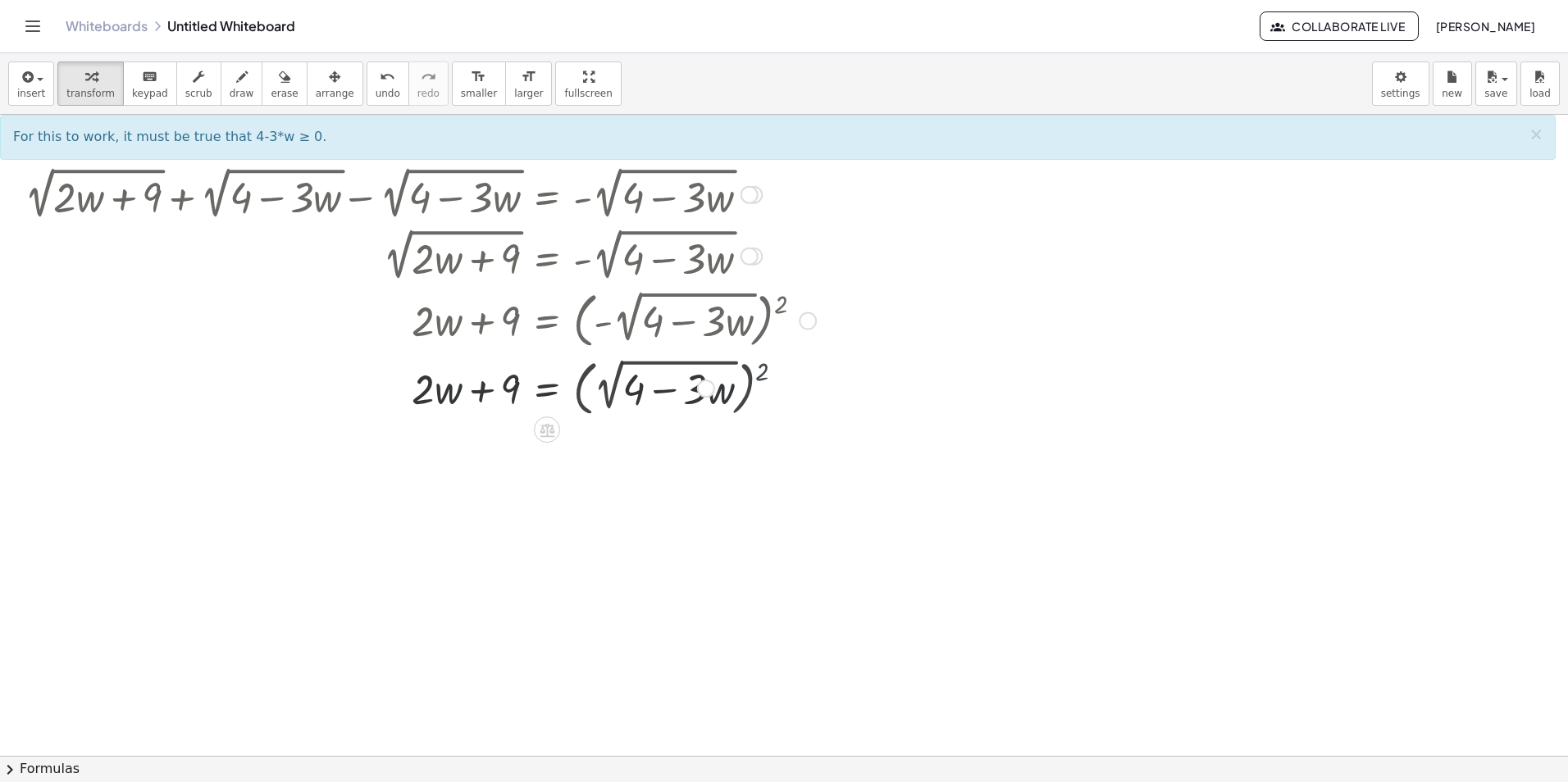
click at [763, 374] on div at bounding box center [420, 387] width 808 height 55
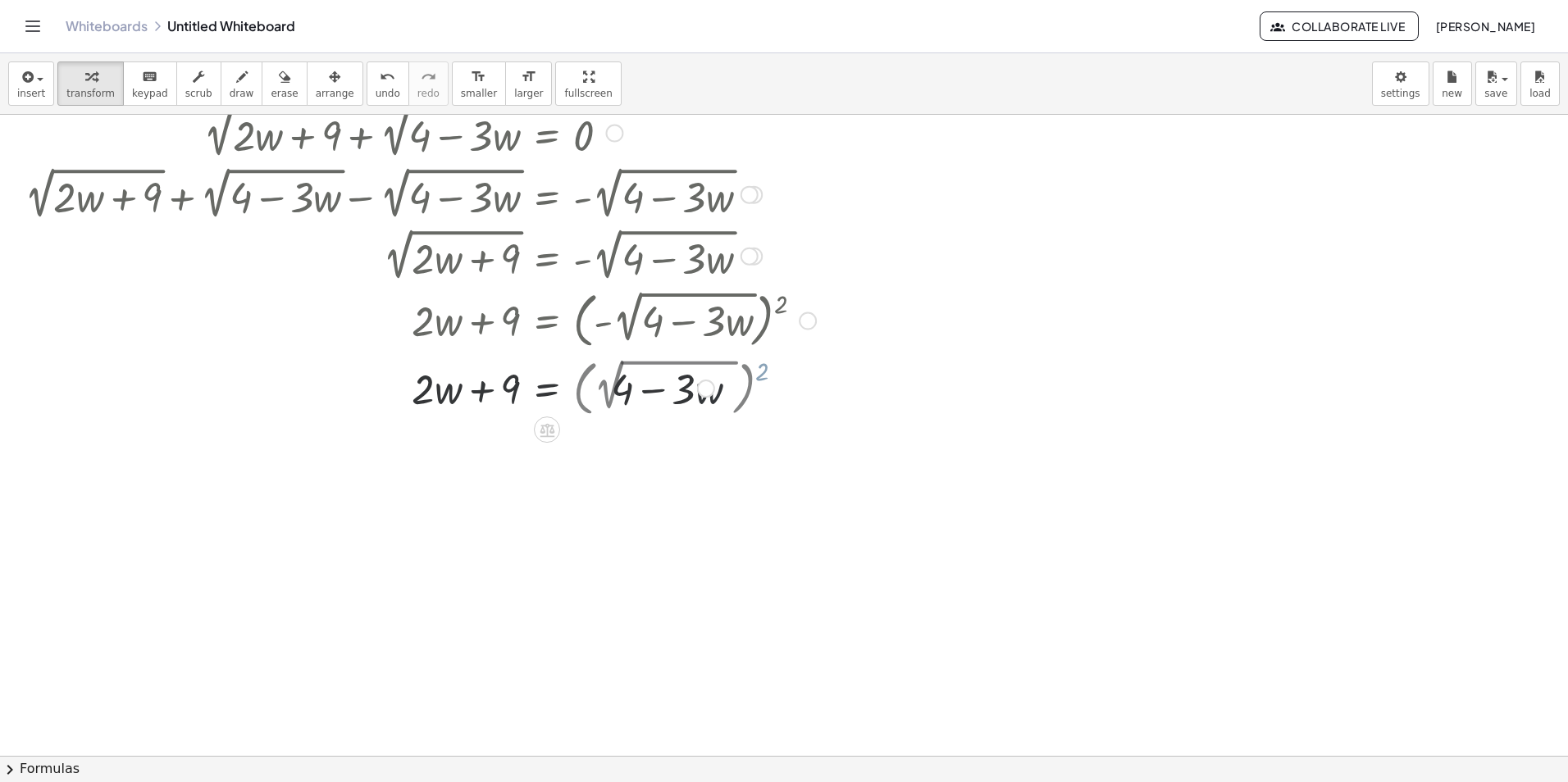
click at [763, 374] on div at bounding box center [420, 387] width 808 height 55
drag, startPoint x: 613, startPoint y: 457, endPoint x: 432, endPoint y: 457, distance: 181.0
click at [432, 457] on div at bounding box center [420, 449] width 808 height 55
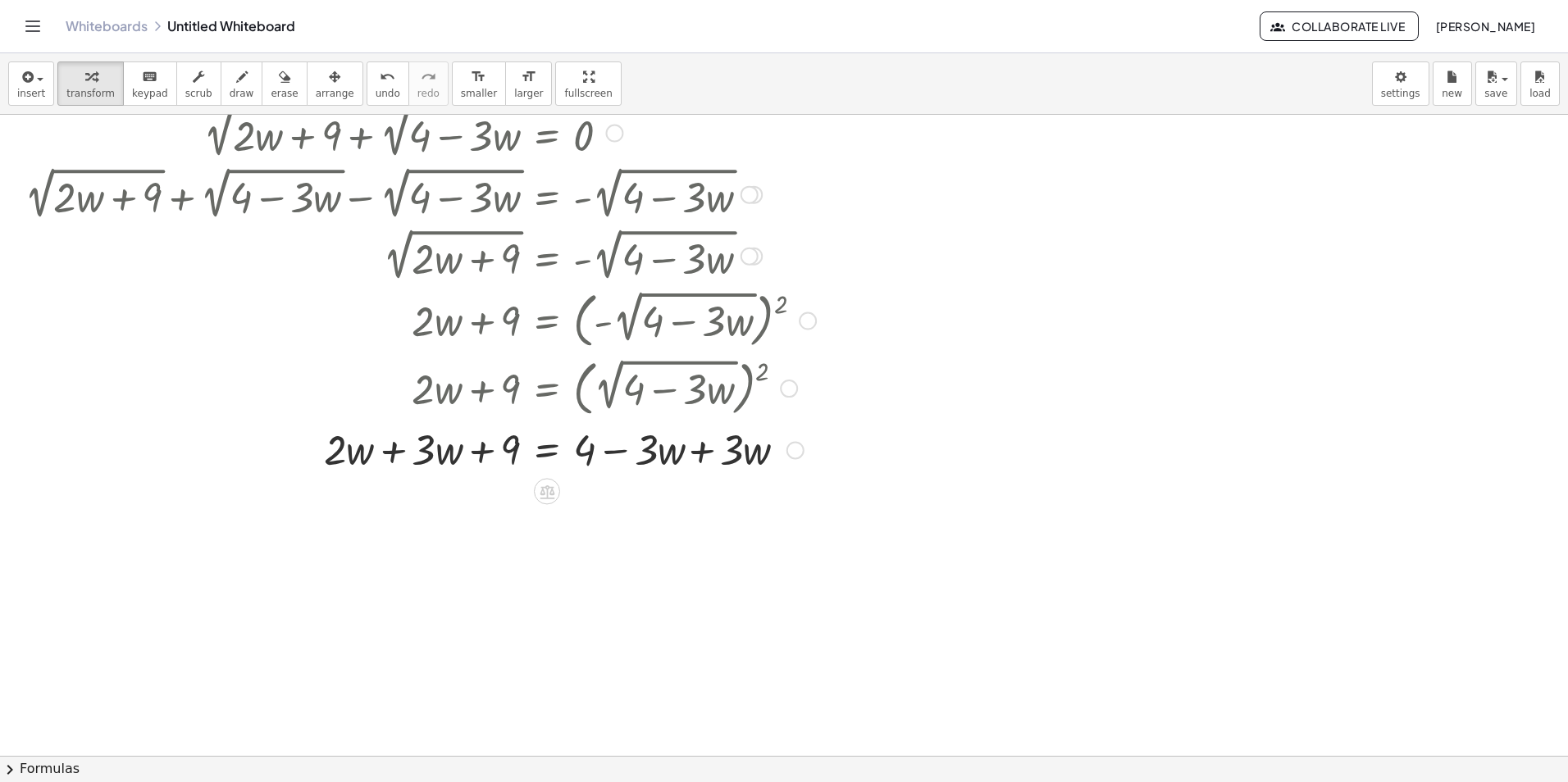
click at [432, 457] on div at bounding box center [420, 449] width 808 height 55
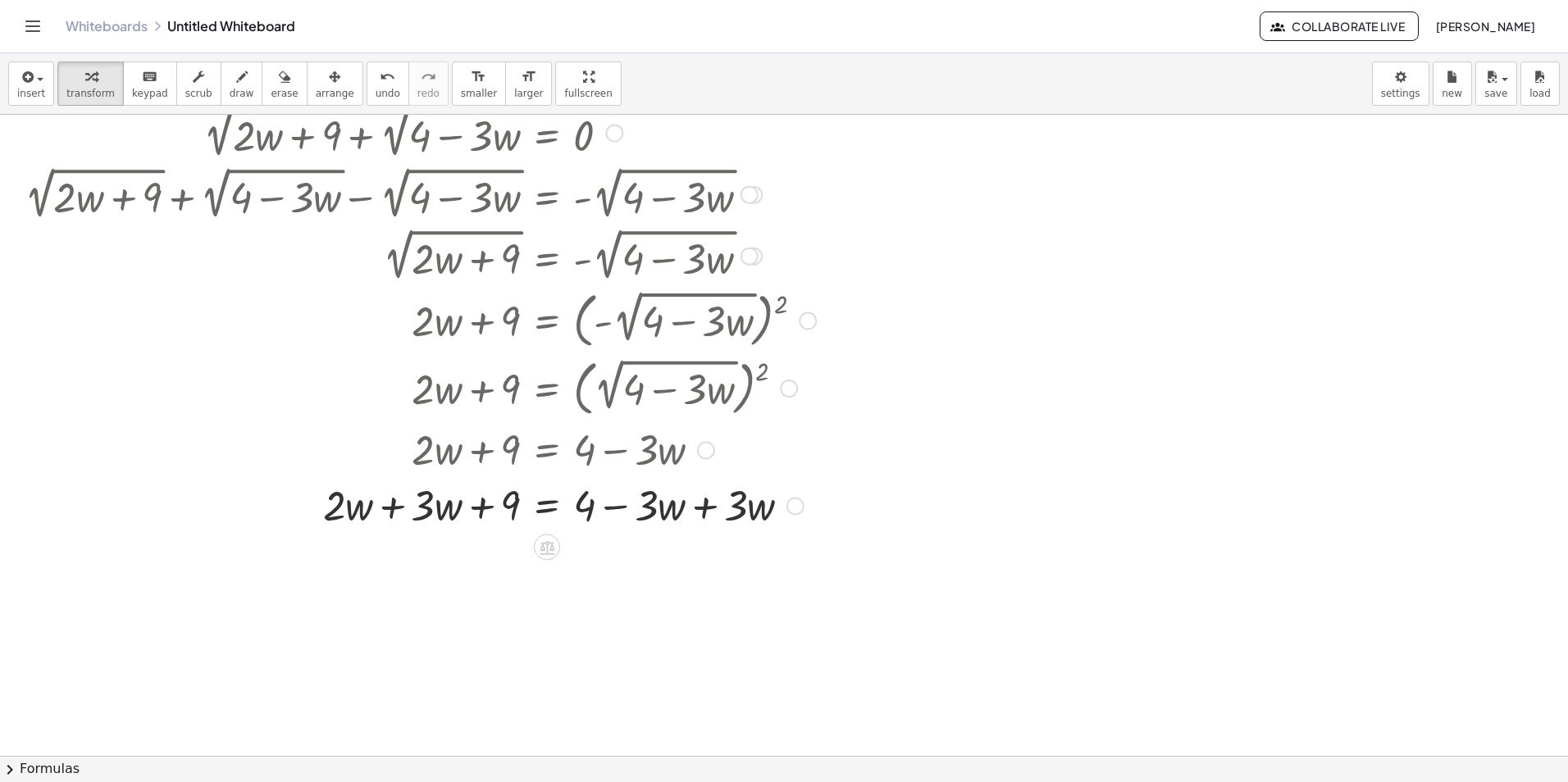
click at [383, 514] on div at bounding box center [420, 504] width 808 height 55
click at [724, 515] on div at bounding box center [420, 504] width 808 height 55
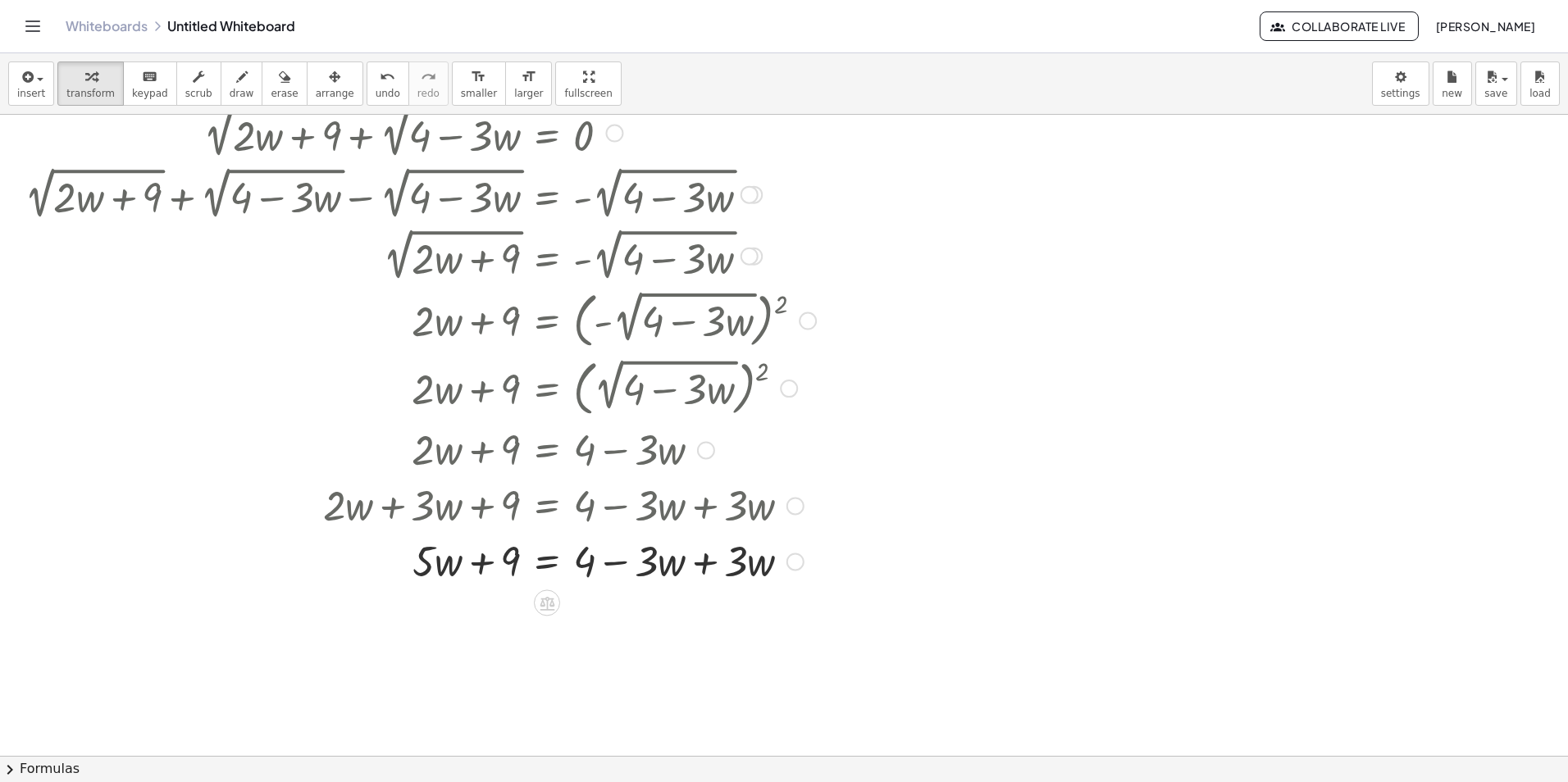
click at [701, 568] on div at bounding box center [420, 559] width 808 height 55
drag, startPoint x: 479, startPoint y: 564, endPoint x: 640, endPoint y: 574, distance: 161.3
click at [547, 134] on div "+ 2 √ ( + · 2 · w + 9 ) + 2 √ ( + 4 − · 3 · w ) = 0 + 2 √ ( + · 2 · w + 9 ) + 2…" at bounding box center [547, 134] width 0 height 0
click at [620, 624] on div at bounding box center [420, 616] width 808 height 55
click at [490, 627] on div at bounding box center [420, 624] width 808 height 55
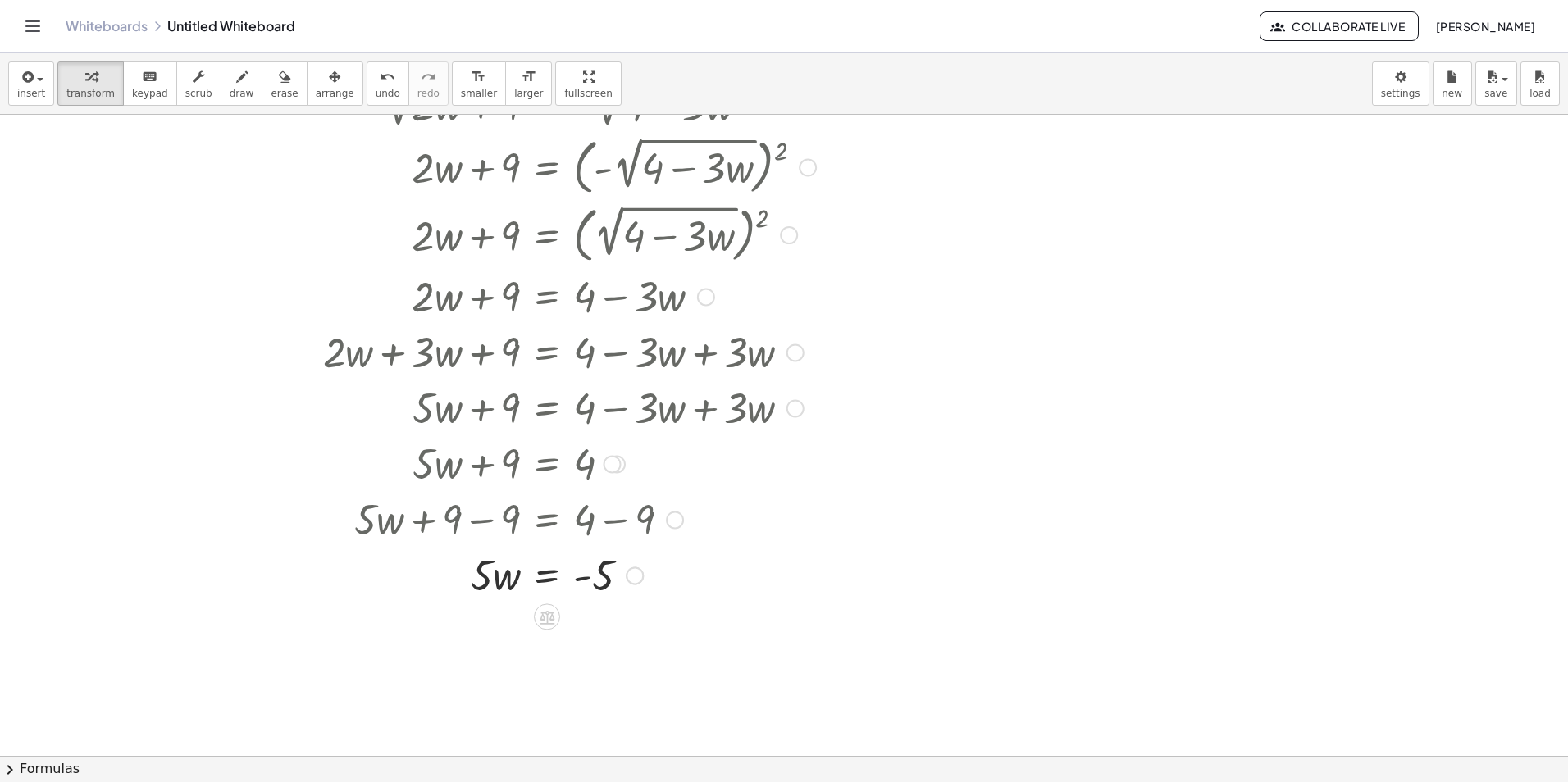
scroll to position [246, 0]
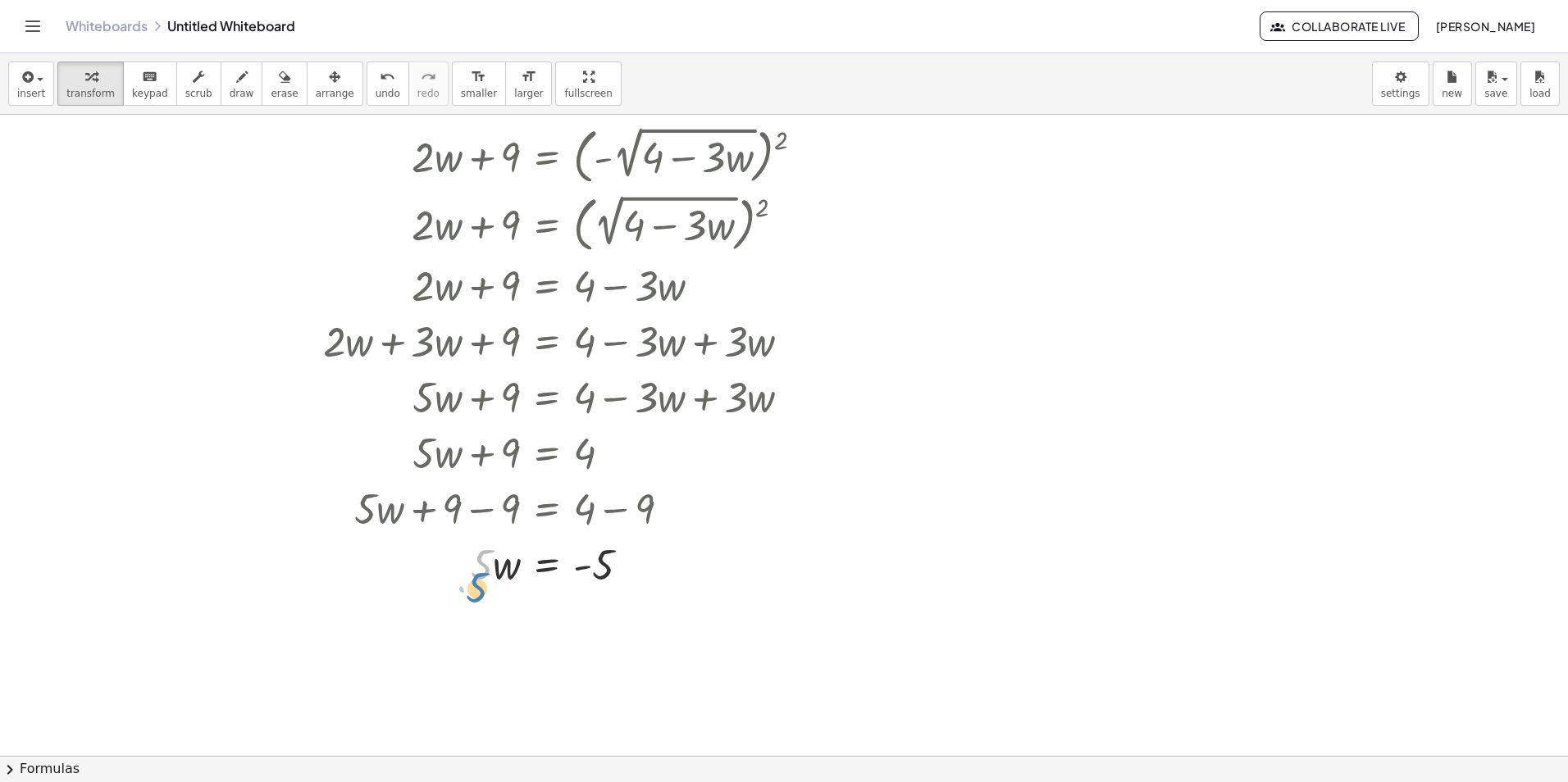
drag, startPoint x: 485, startPoint y: 579, endPoint x: 480, endPoint y: 601, distance: 22.6
click at [480, 601] on div "+ 2 √ ( + · 2 · w + 9 ) + 2 √ ( + 4 − · 3 · w ) = 0 + 2 √ ( + · 2 · w + 9 ) + 2…" at bounding box center [784, 563] width 1568 height 1389
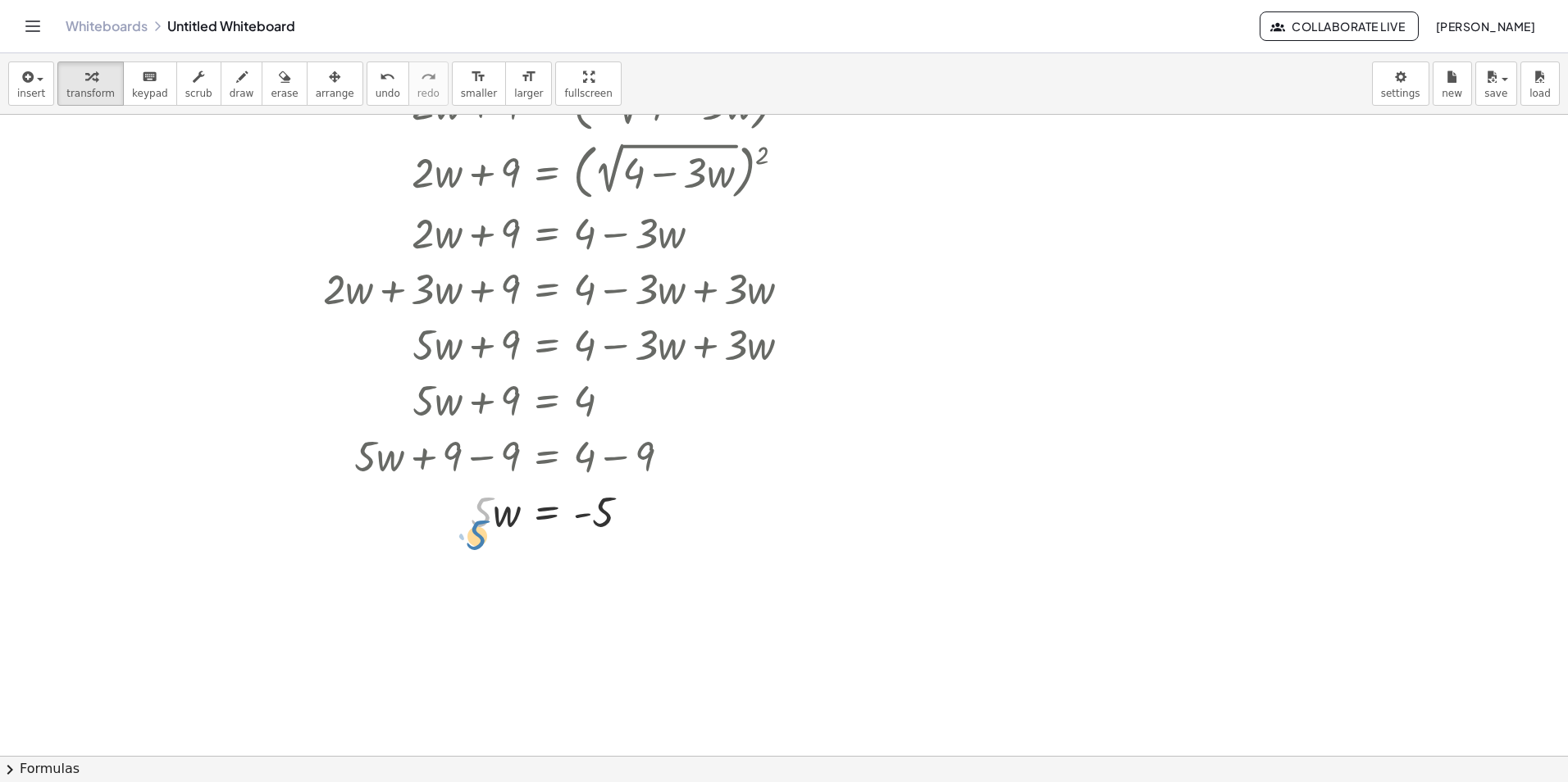
scroll to position [328, 0]
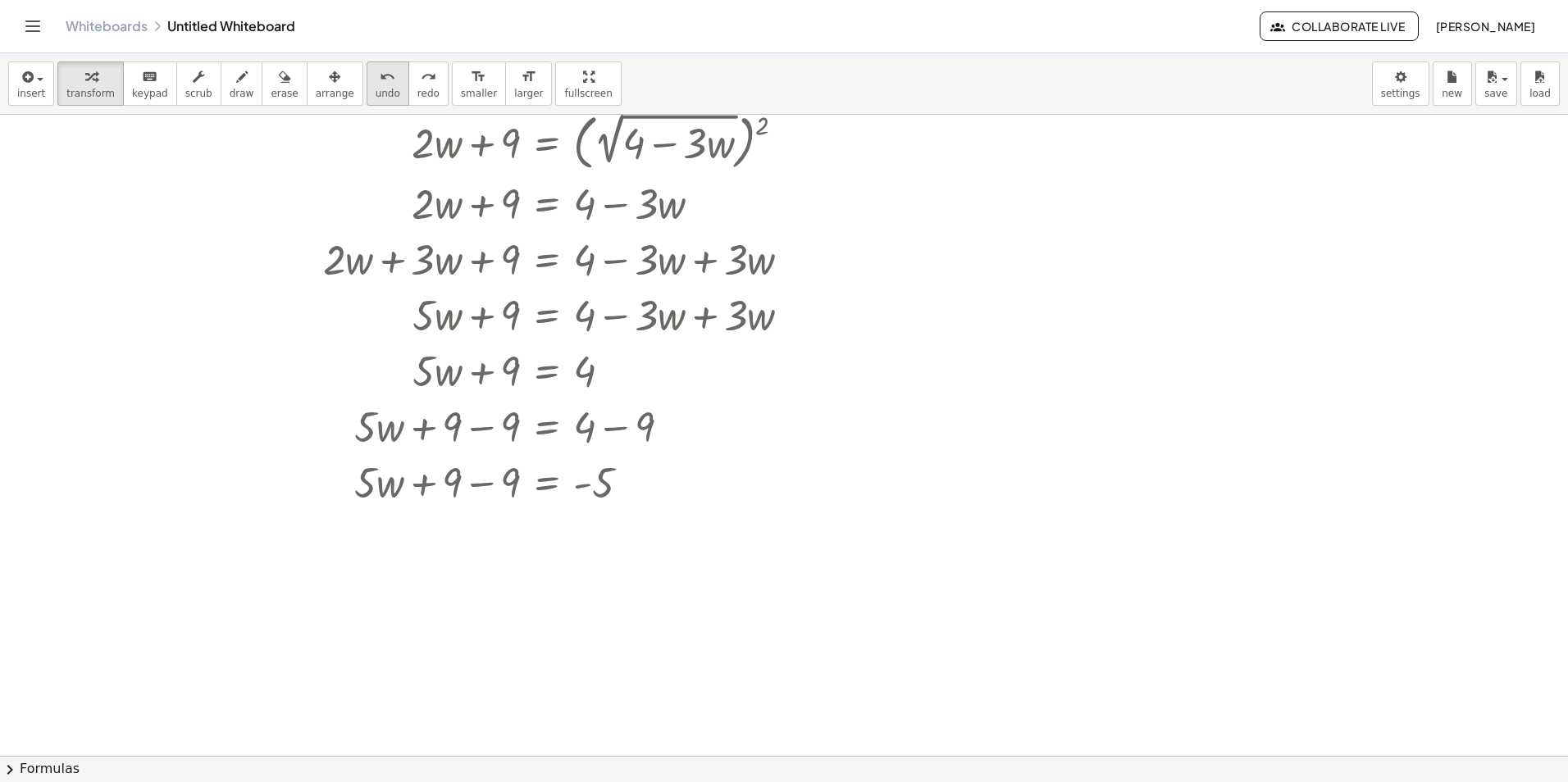
click at [375, 69] on div "undo" at bounding box center [388, 76] width 25 height 20
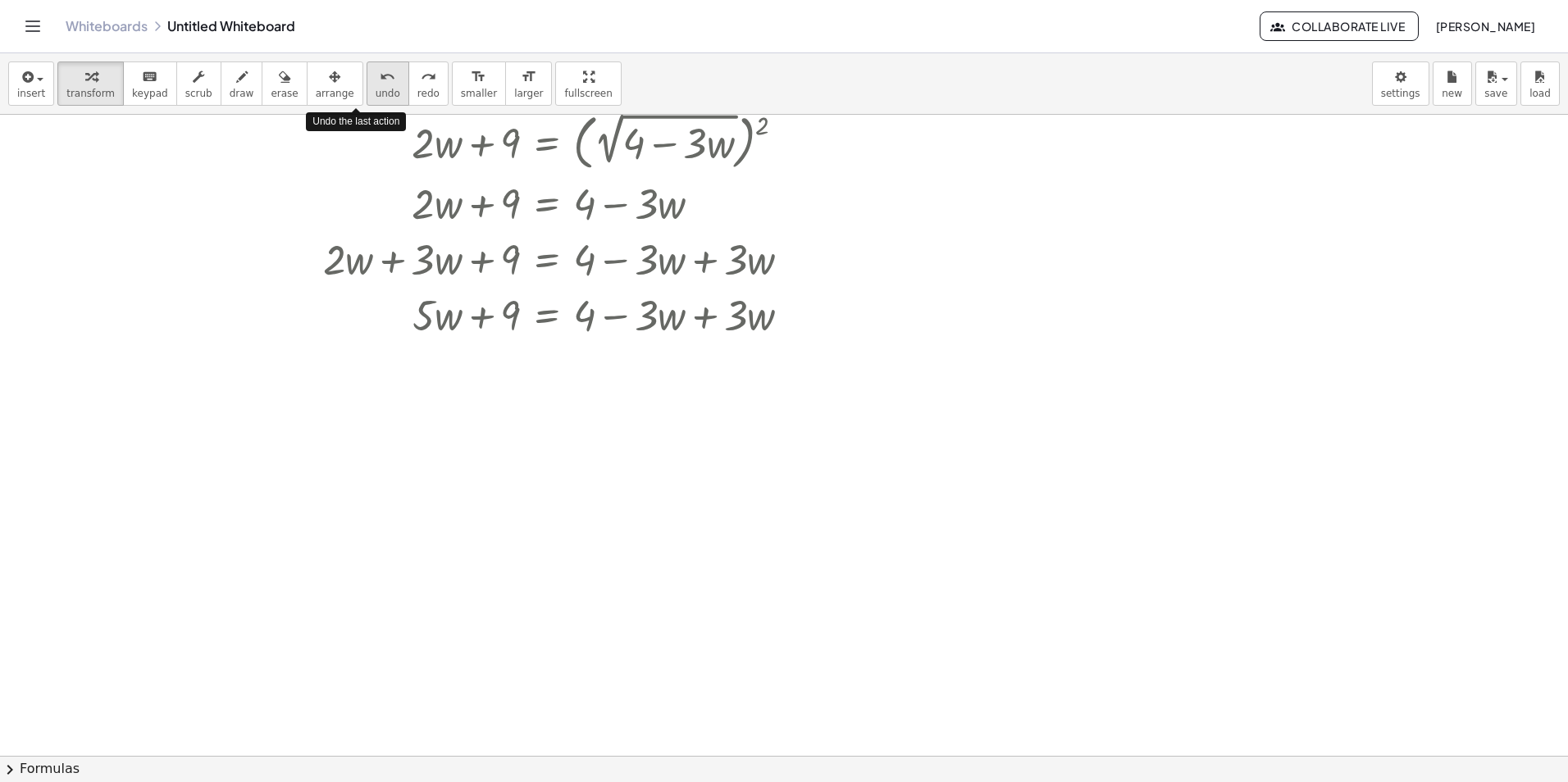
click at [375, 69] on div "undo" at bounding box center [388, 76] width 25 height 20
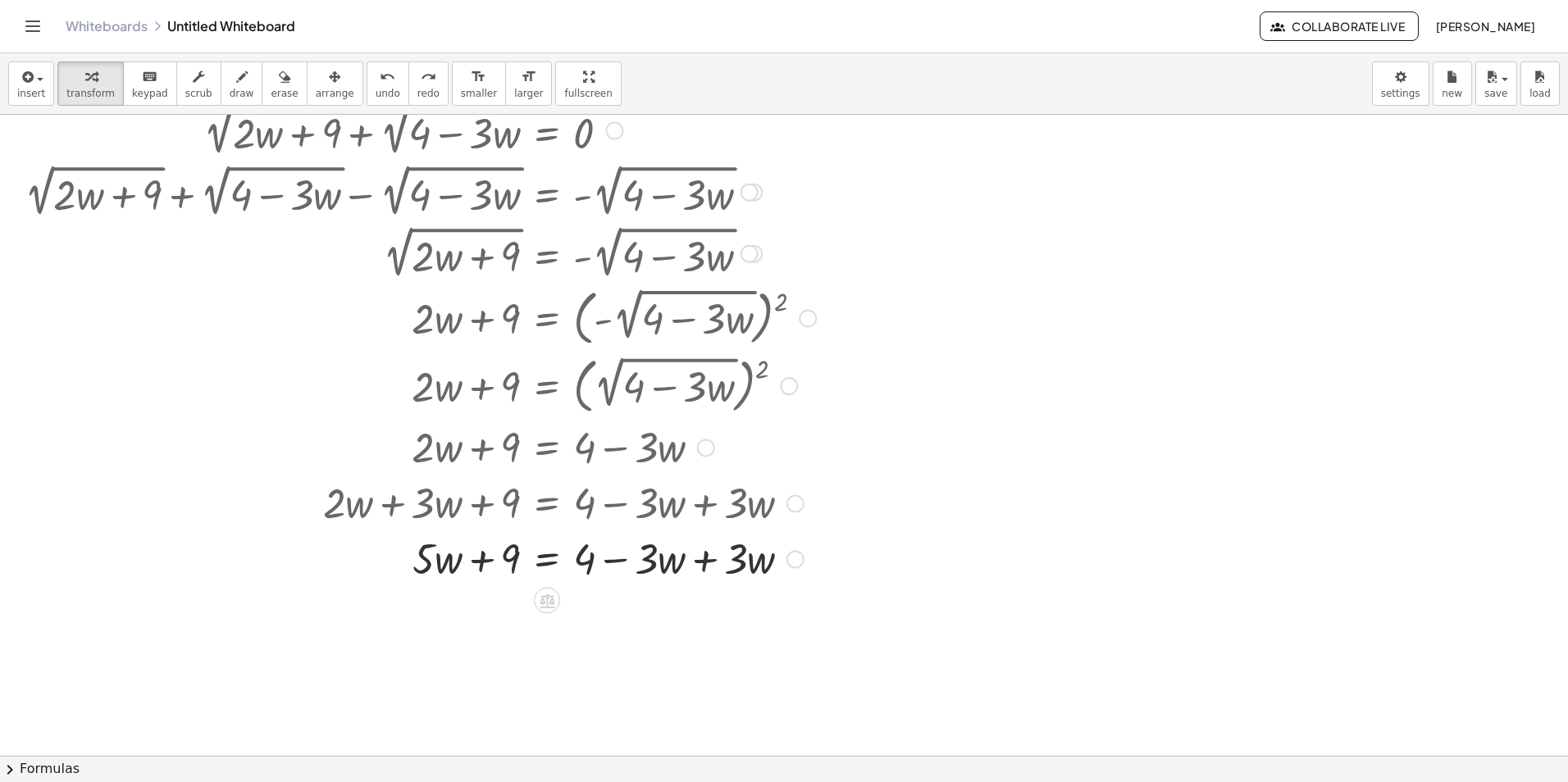
scroll to position [82, 0]
click at [380, 82] on icon "undo" at bounding box center [387, 77] width 15 height 20
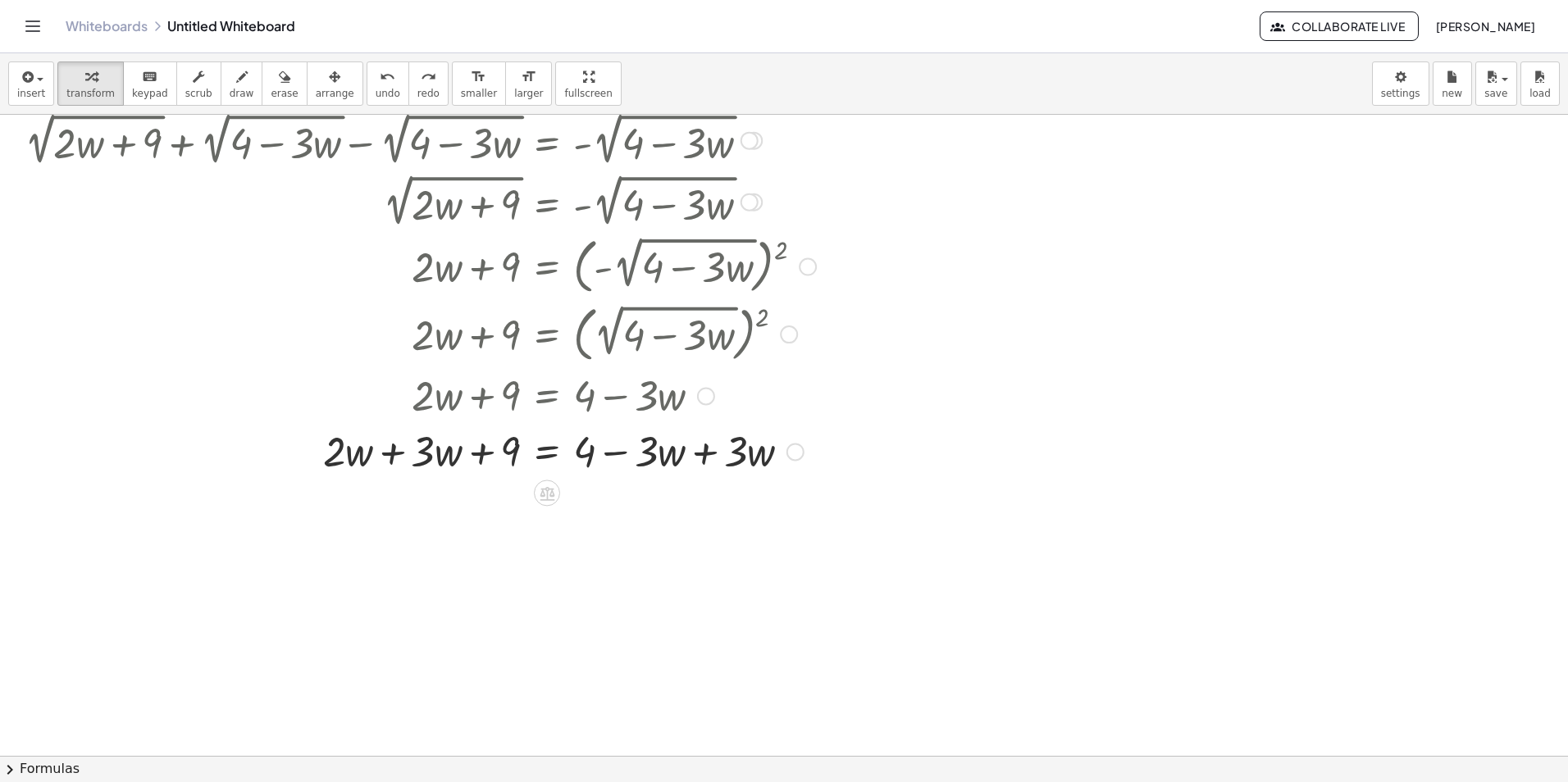
scroll to position [164, 0]
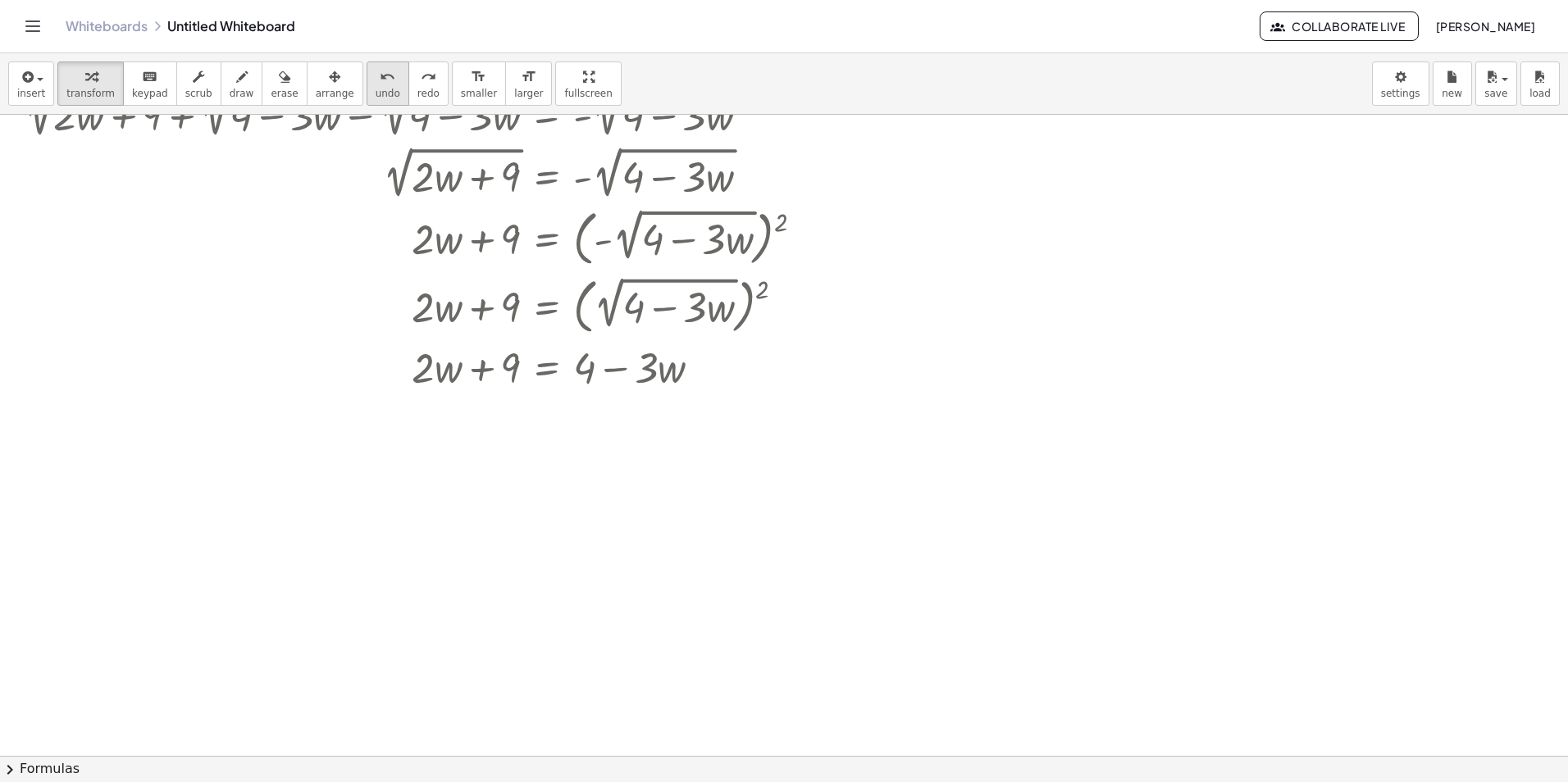
click at [375, 88] on span "undo" at bounding box center [388, 93] width 25 height 12
drag, startPoint x: 622, startPoint y: 374, endPoint x: 442, endPoint y: 375, distance: 180.0
click at [442, 375] on div at bounding box center [420, 366] width 629 height 55
click at [412, 375] on div at bounding box center [420, 366] width 808 height 55
click at [387, 420] on div at bounding box center [420, 422] width 808 height 55
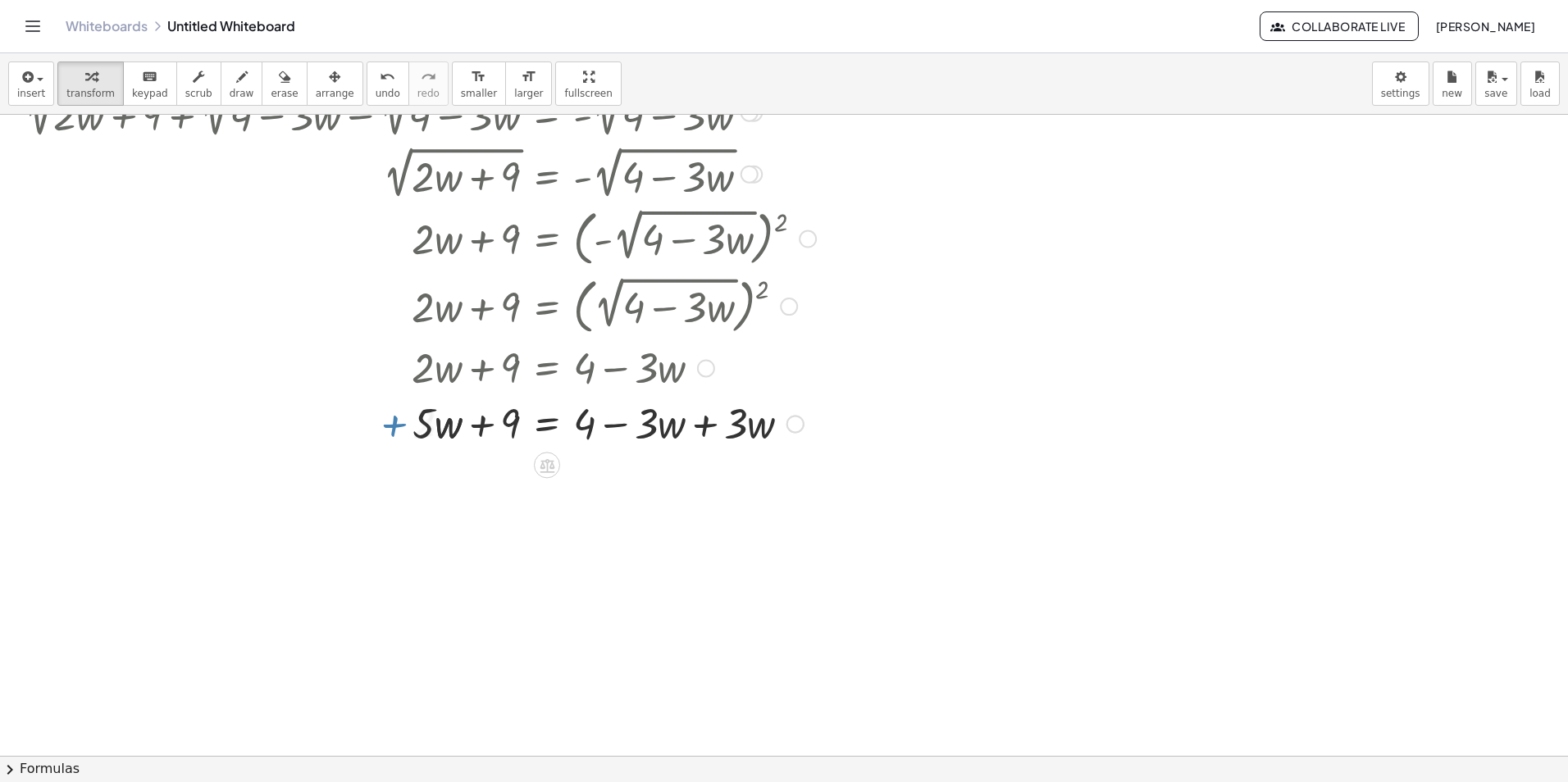
click at [693, 416] on div at bounding box center [420, 422] width 808 height 55
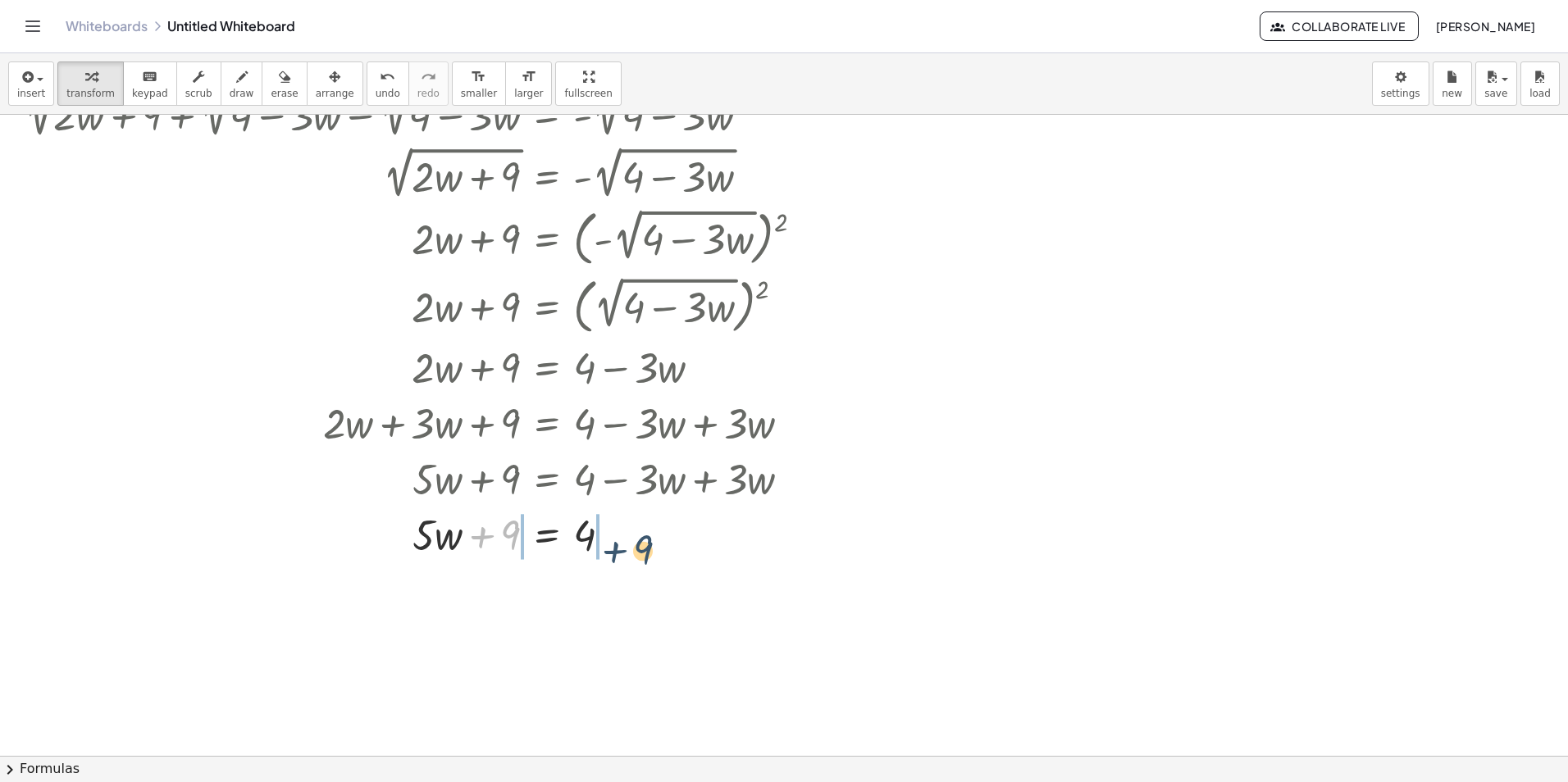
drag, startPoint x: 472, startPoint y: 551, endPoint x: 597, endPoint y: 569, distance: 126.3
click at [597, 569] on div "+ 2 √ ( + · 2 · w + 9 ) + 2 √ ( + 4 − · 3 · w ) = 0 + 2 √ ( + · 2 · w + 9 ) + 2…" at bounding box center [784, 592] width 1568 height 1282
click at [602, 557] on div at bounding box center [420, 534] width 808 height 55
click at [485, 553] on div at bounding box center [420, 534] width 808 height 55
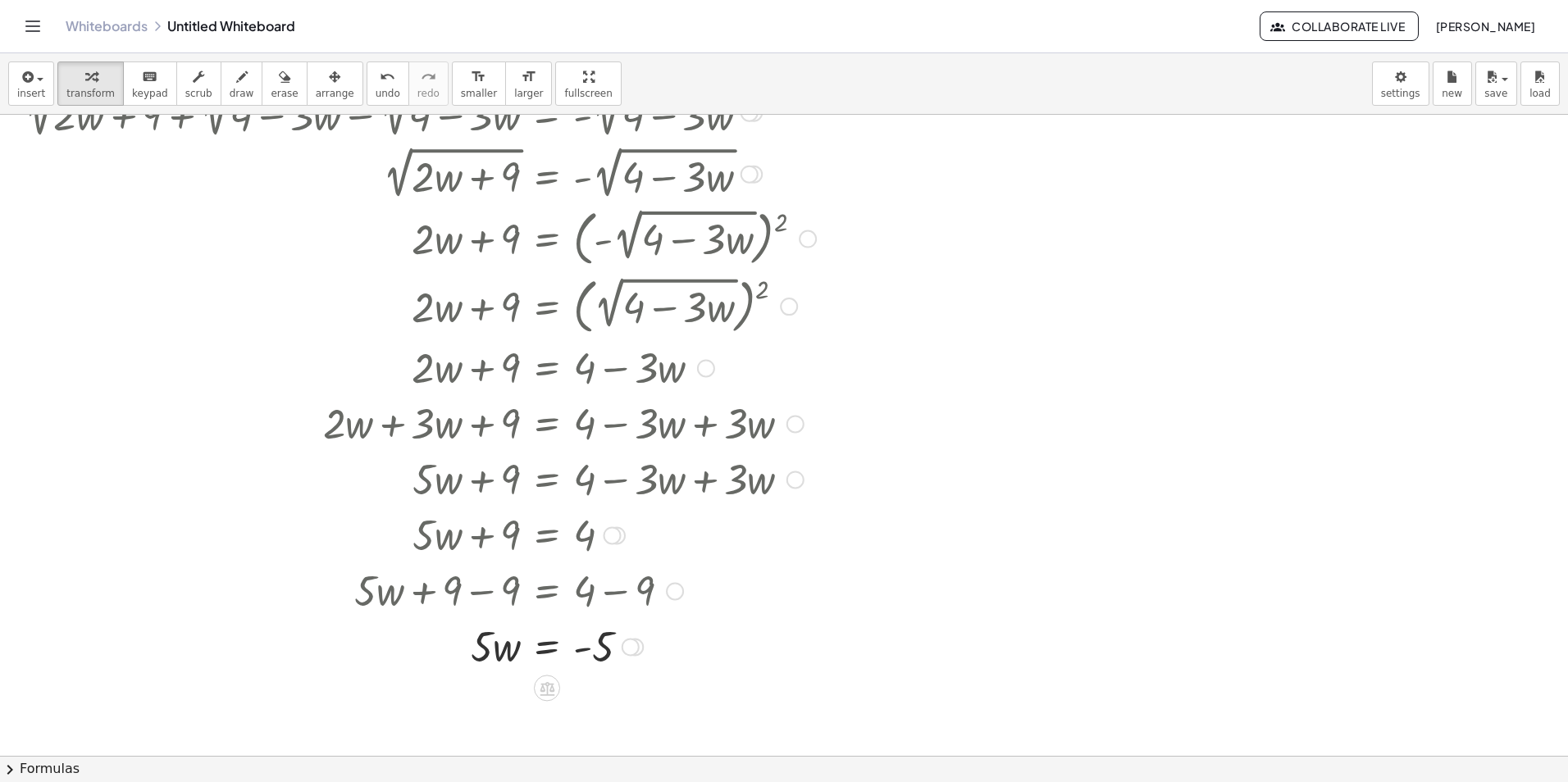
drag, startPoint x: 485, startPoint y: 677, endPoint x: 461, endPoint y: 642, distance: 42.4
click at [589, 680] on div "+ 2 √ ( + · 2 · w + 9 ) + 2 √ ( + 4 − · 3 · w ) = 0 + 2 √ ( + · 2 · w + 9 ) + 2…" at bounding box center [784, 592] width 1568 height 1282
click at [462, 642] on div at bounding box center [420, 645] width 808 height 55
drag, startPoint x: 488, startPoint y: 651, endPoint x: 612, endPoint y: 665, distance: 124.8
click at [612, 665] on div at bounding box center [420, 645] width 808 height 55
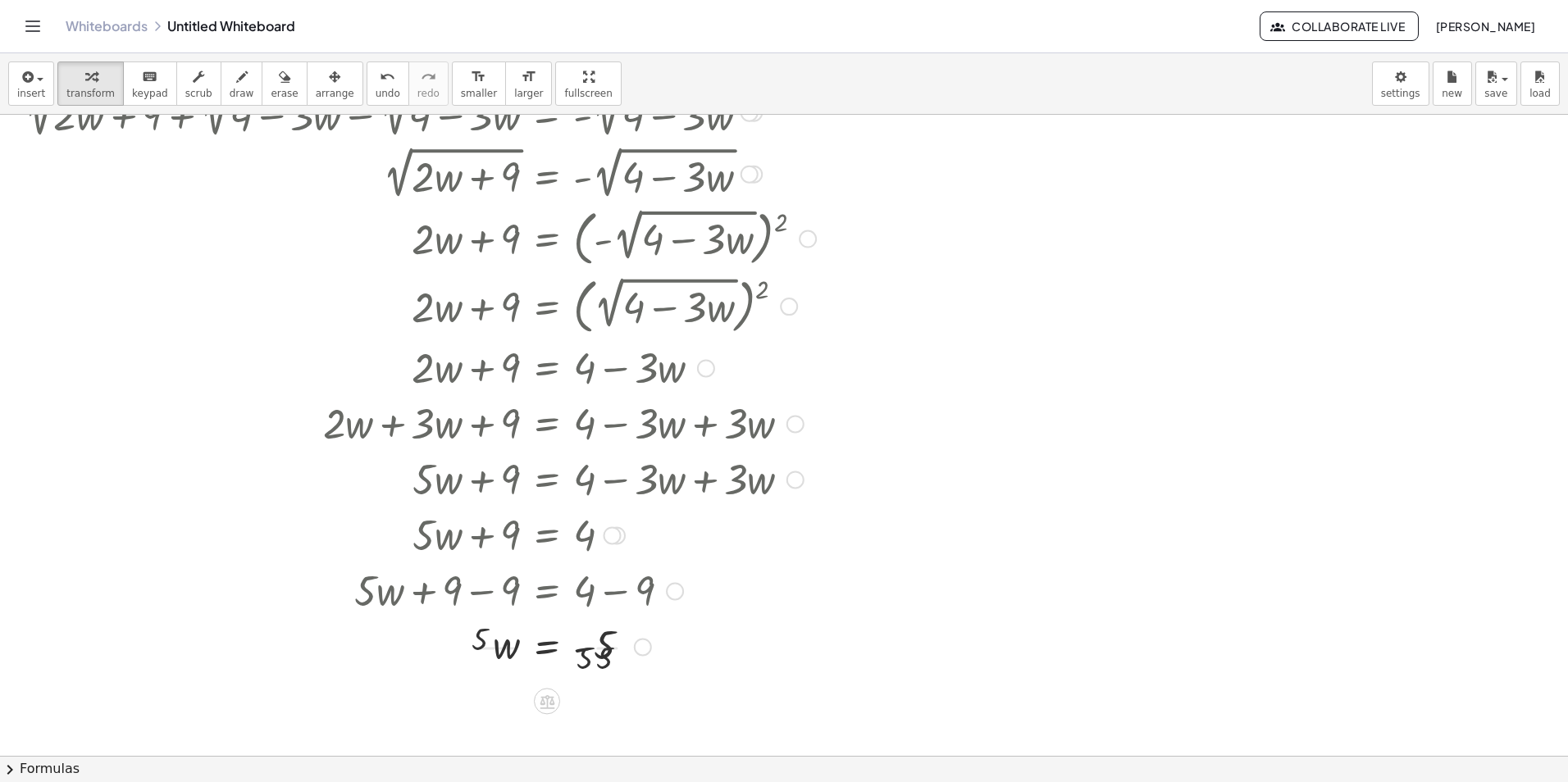
click at [614, 651] on div at bounding box center [420, 645] width 808 height 82
click at [500, 743] on div at bounding box center [420, 714] width 808 height 82
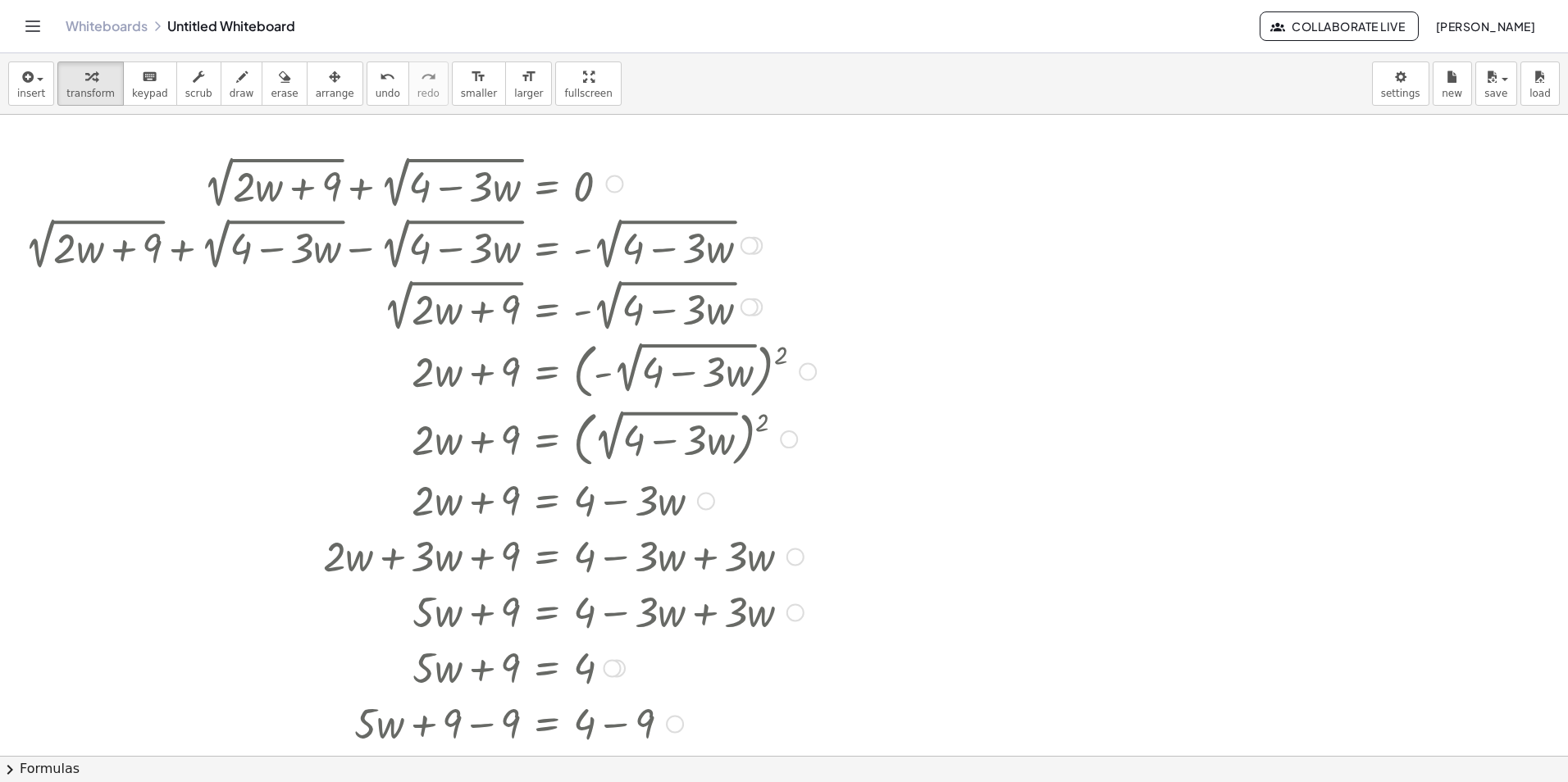
scroll to position [0, 0]
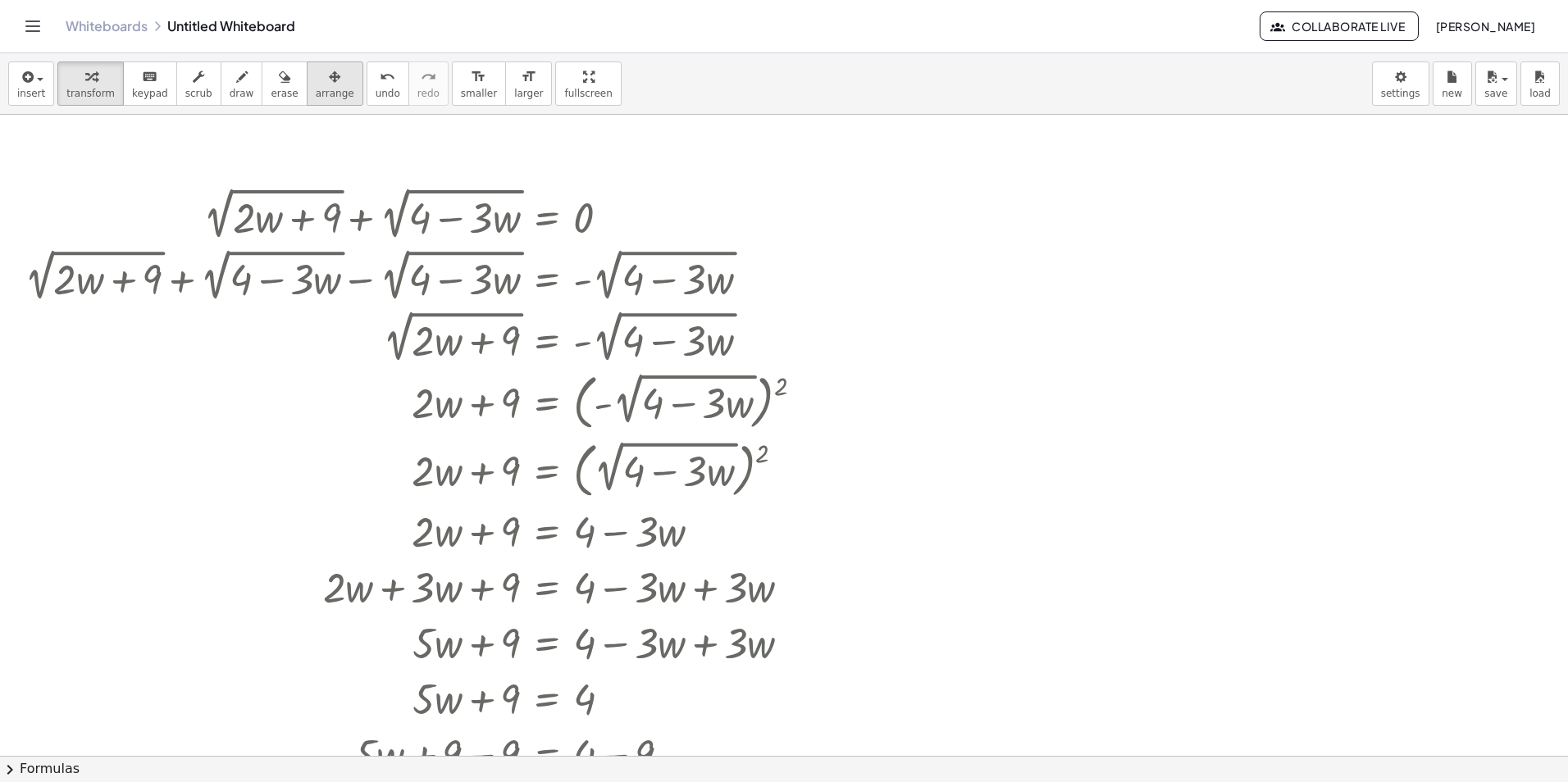
click at [316, 90] on span "arrange" at bounding box center [334, 93] width 38 height 12
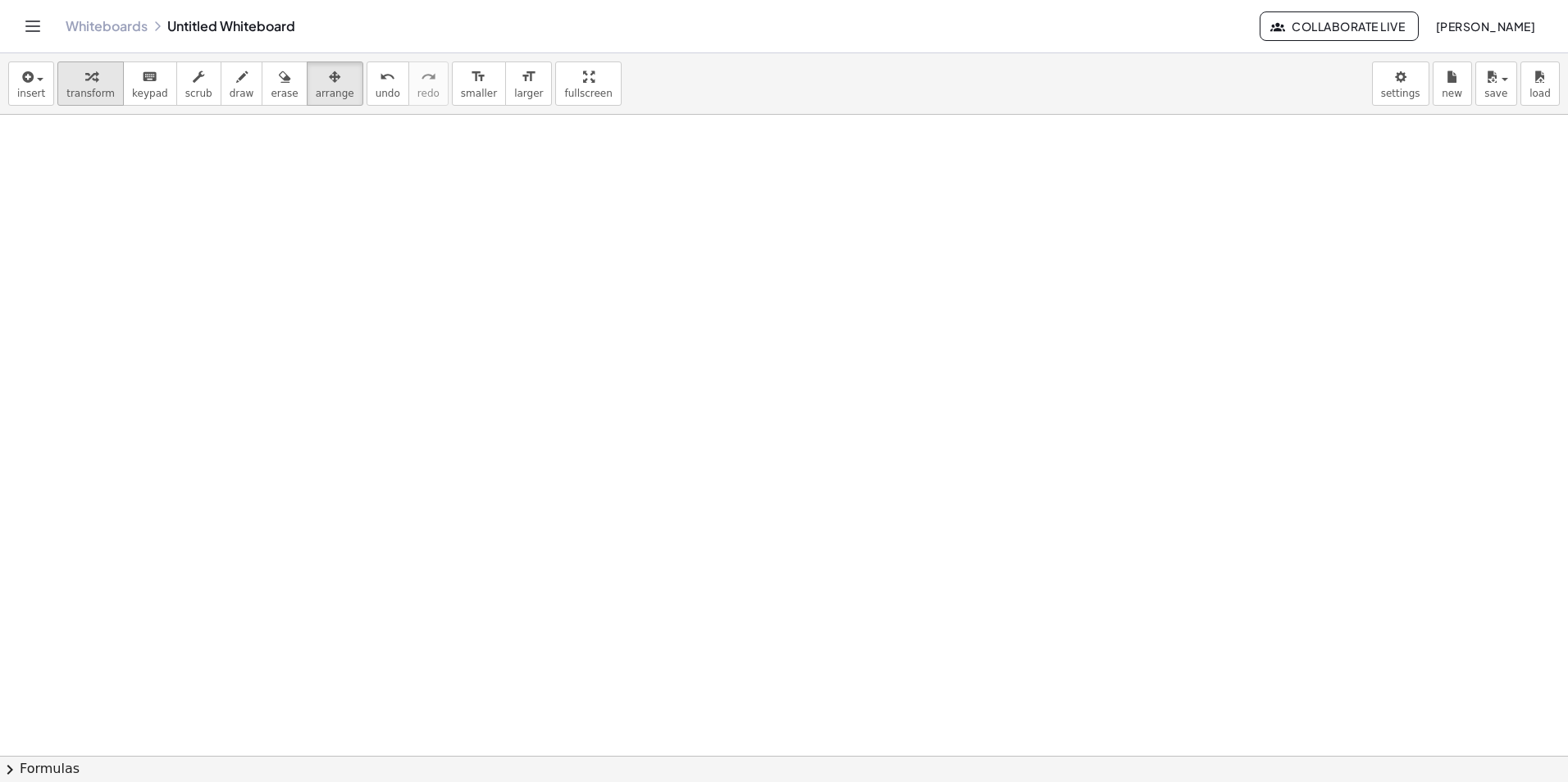
click at [100, 105] on button "transform" at bounding box center [90, 84] width 66 height 45
click at [284, 203] on div at bounding box center [784, 755] width 1568 height 1282
click at [290, 273] on div at bounding box center [784, 755] width 1568 height 1282
